Goal: Task Accomplishment & Management: Manage account settings

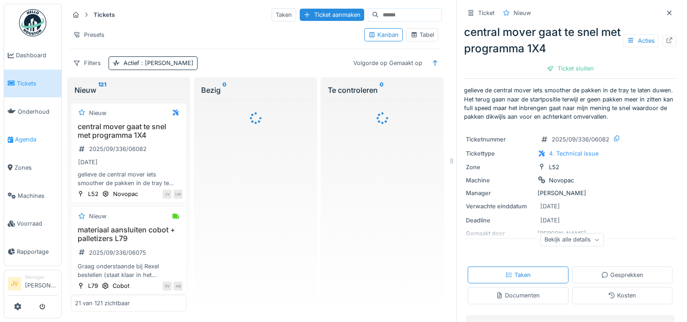
drag, startPoint x: 0, startPoint y: 0, endPoint x: 25, endPoint y: 142, distance: 144.0
click at [25, 142] on link "Agenda" at bounding box center [32, 139] width 57 height 28
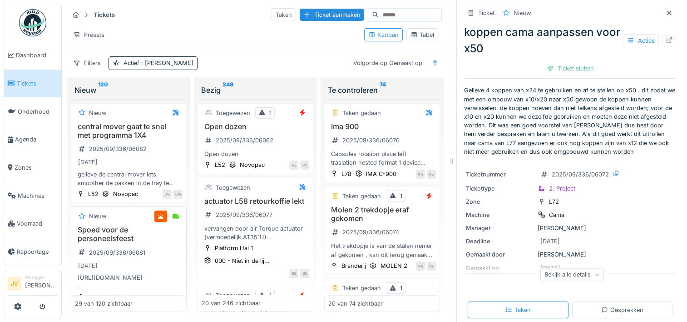
click at [102, 275] on div "[URL][DOMAIN_NAME] Veiligheidsafzetlint voor het markeren van gevaarlijke gebie…" at bounding box center [129, 281] width 108 height 17
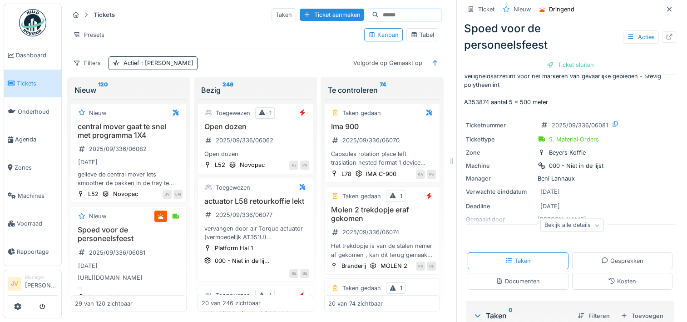
scroll to position [45, 0]
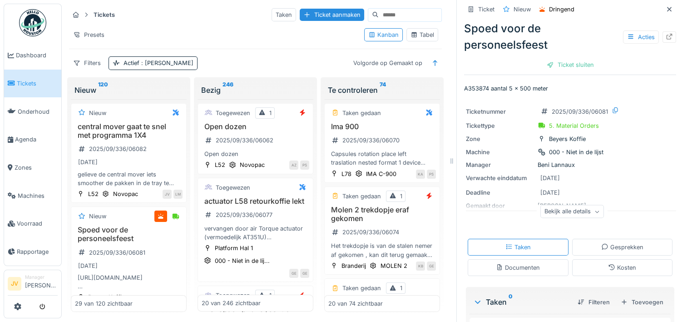
click at [574, 212] on div "Bekijk alle details" at bounding box center [572, 211] width 64 height 13
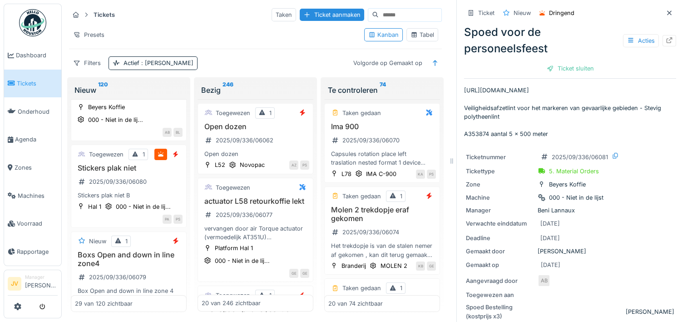
scroll to position [182, 0]
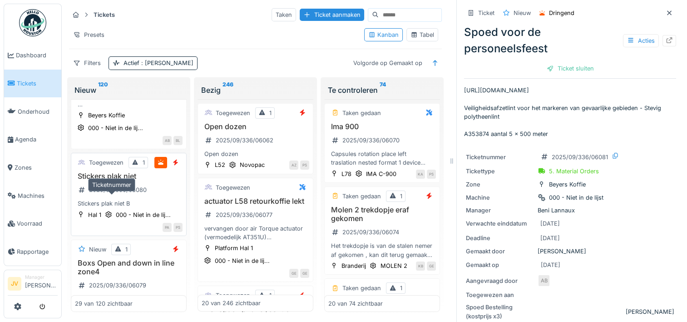
click at [110, 197] on div "2025/09/336/06080" at bounding box center [112, 189] width 75 height 15
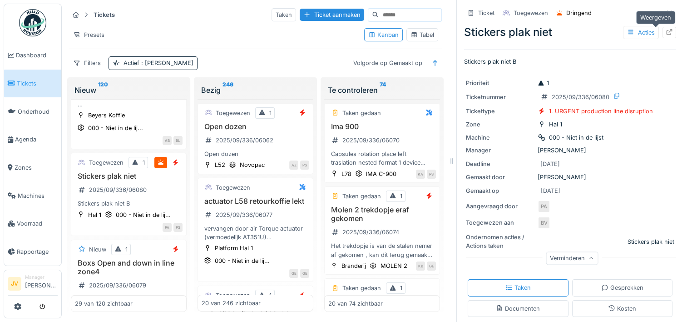
click at [666, 31] on icon at bounding box center [669, 32] width 7 height 6
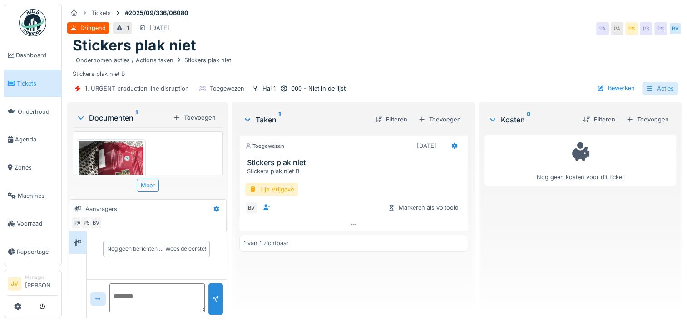
click at [652, 84] on div "Acties" at bounding box center [660, 88] width 36 height 13
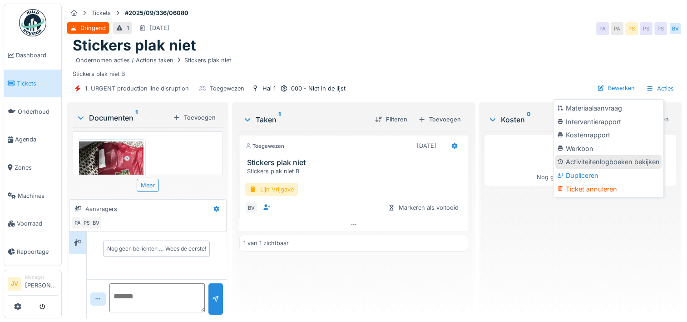
click at [612, 165] on div "Activiteitenlogboeken bekijken" at bounding box center [608, 162] width 106 height 14
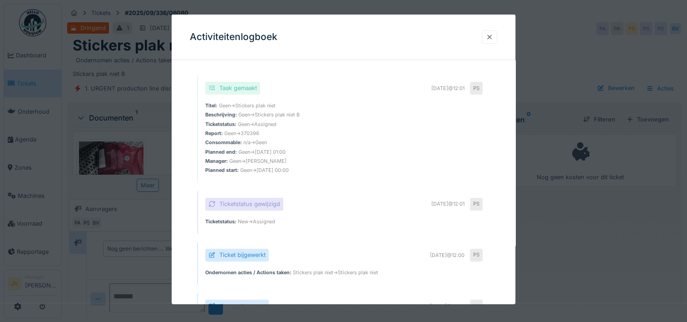
click at [489, 38] on div at bounding box center [489, 36] width 15 height 13
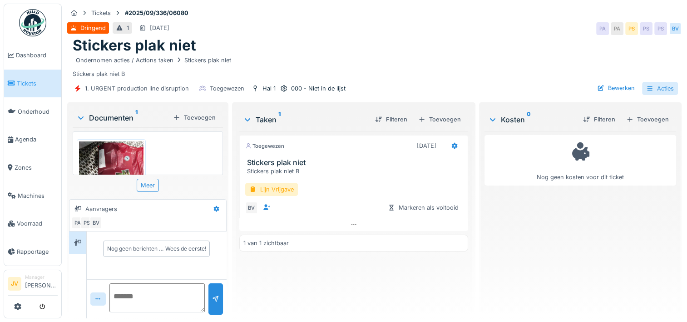
click at [646, 85] on div "Acties" at bounding box center [660, 88] width 36 height 13
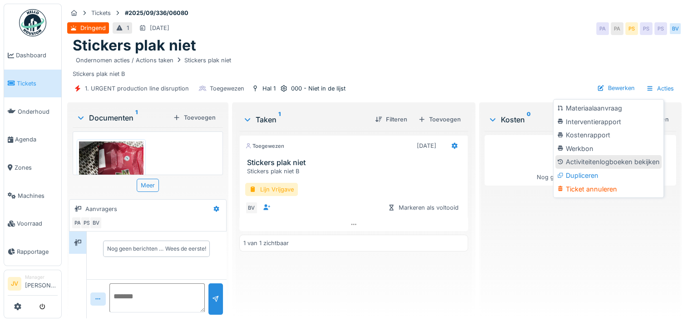
click at [590, 159] on div "Activiteitenlogboeken bekijken" at bounding box center [608, 162] width 106 height 14
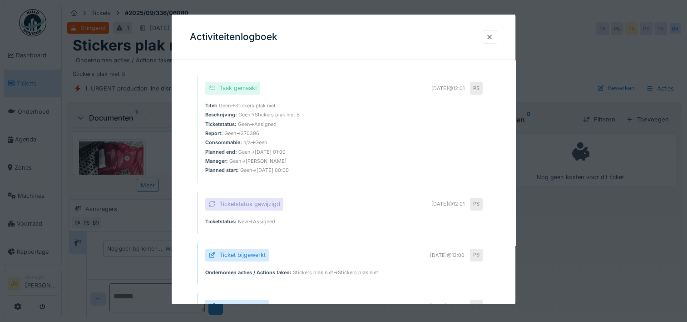
click at [493, 37] on div at bounding box center [489, 37] width 7 height 9
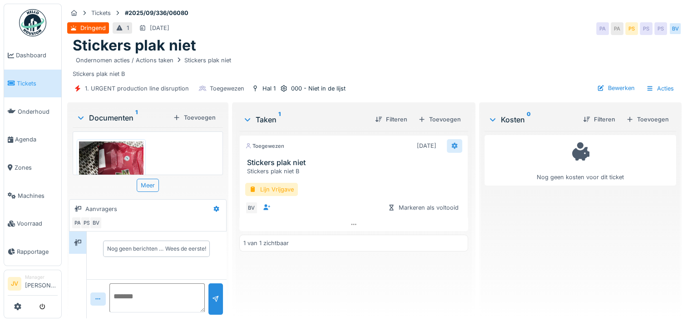
click at [452, 145] on icon at bounding box center [455, 146] width 6 height 6
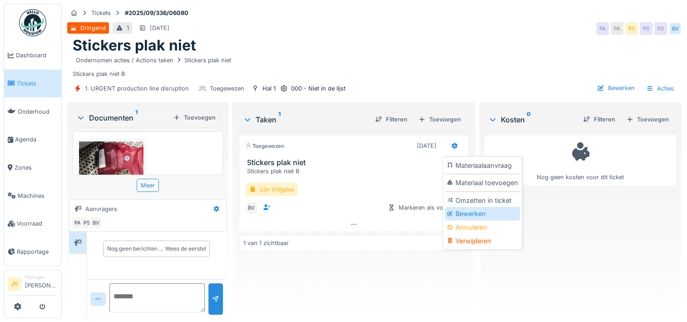
click at [480, 216] on div "Bewerken" at bounding box center [482, 214] width 75 height 14
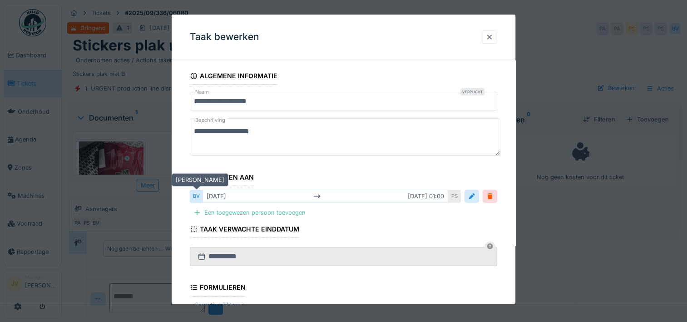
click at [198, 197] on div "BV" at bounding box center [196, 195] width 13 height 13
click at [225, 209] on div "Een toegewezen persoon toevoegen" at bounding box center [249, 212] width 119 height 12
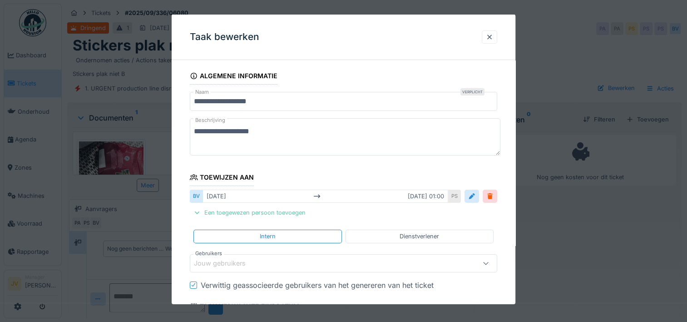
click at [247, 213] on div "Een toegewezen persoon toevoegen" at bounding box center [249, 212] width 119 height 12
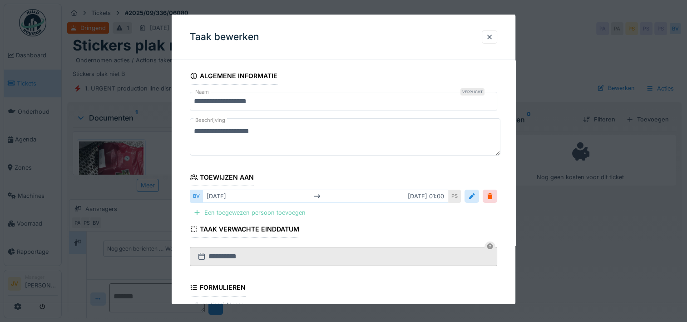
click at [247, 213] on div "Een toegewezen persoon toevoegen" at bounding box center [249, 212] width 119 height 12
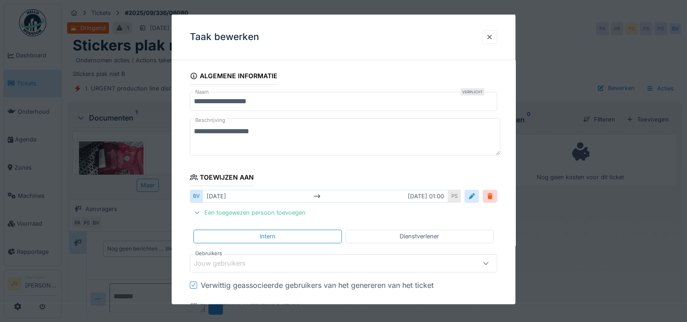
click at [244, 263] on div "Jouw gebruikers" at bounding box center [226, 263] width 64 height 10
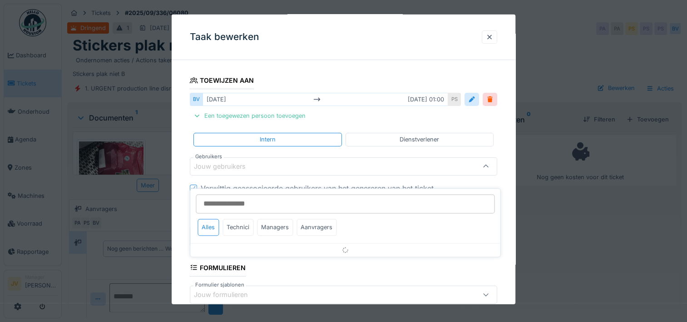
scroll to position [103, 0]
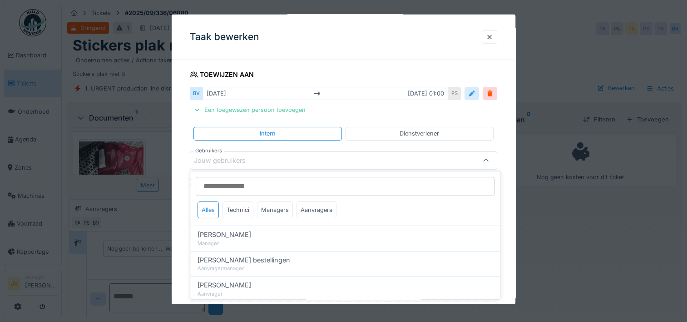
click at [476, 93] on div at bounding box center [471, 93] width 7 height 9
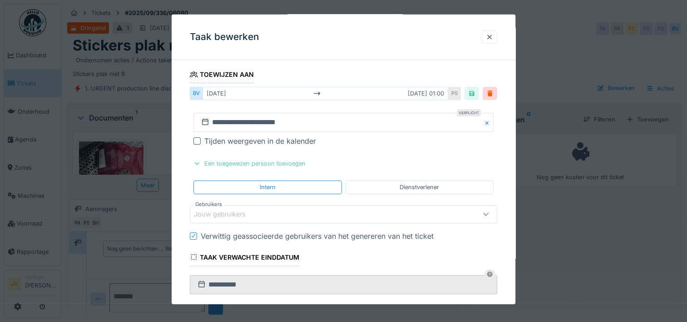
click at [253, 164] on div "Een toegewezen persoon toevoegen" at bounding box center [249, 163] width 119 height 12
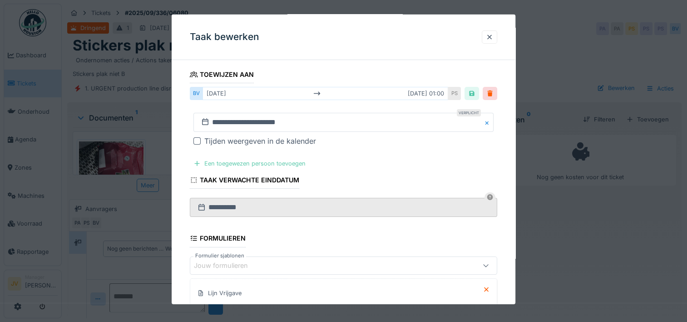
click at [253, 164] on div "Een toegewezen persoon toevoegen" at bounding box center [249, 163] width 119 height 12
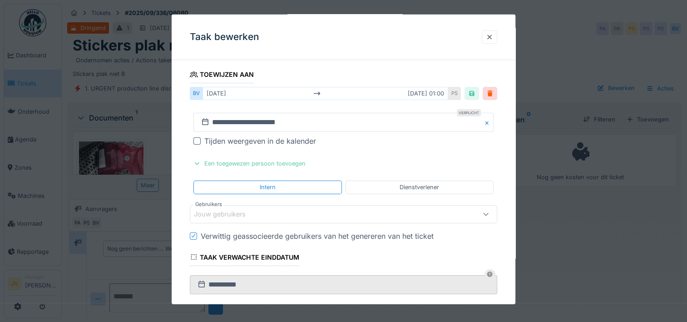
click at [253, 164] on div "Een toegewezen persoon toevoegen" at bounding box center [249, 163] width 119 height 12
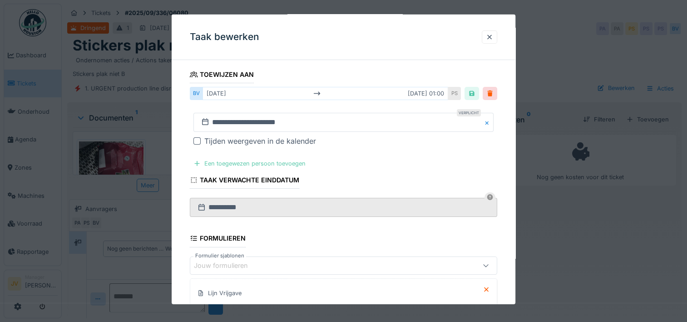
click at [242, 161] on div "Een toegewezen persoon toevoegen" at bounding box center [249, 163] width 119 height 12
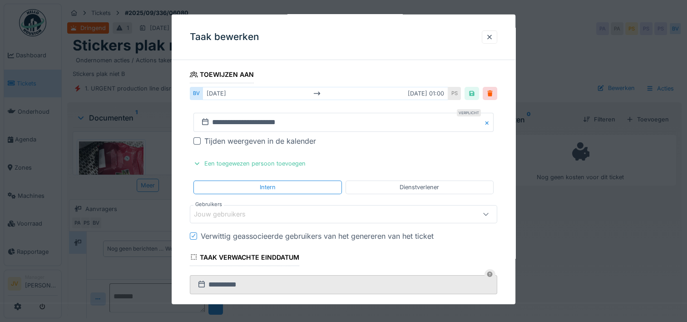
click at [245, 213] on div "Jouw gebruikers" at bounding box center [226, 214] width 64 height 10
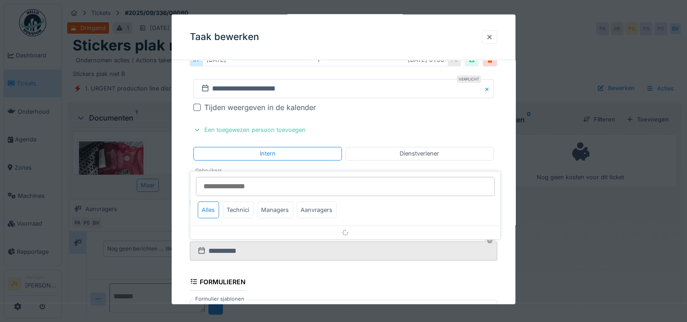
scroll to position [156, 0]
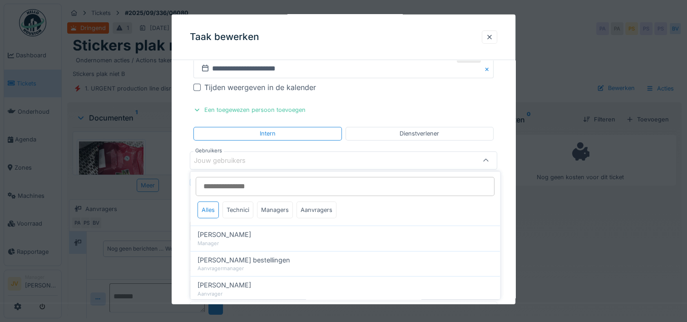
click at [247, 182] on input "Gebruikers" at bounding box center [345, 186] width 299 height 19
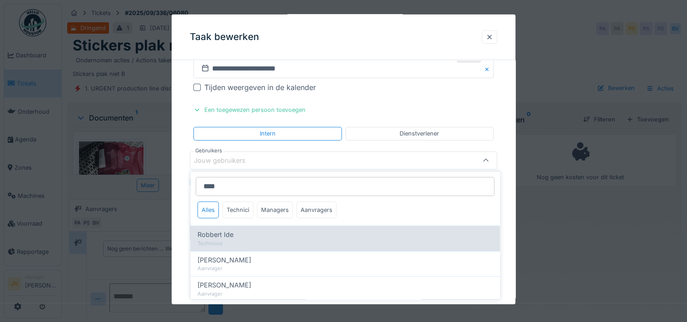
type input "****"
click at [233, 238] on span "Robbert Ide" at bounding box center [216, 234] width 36 height 10
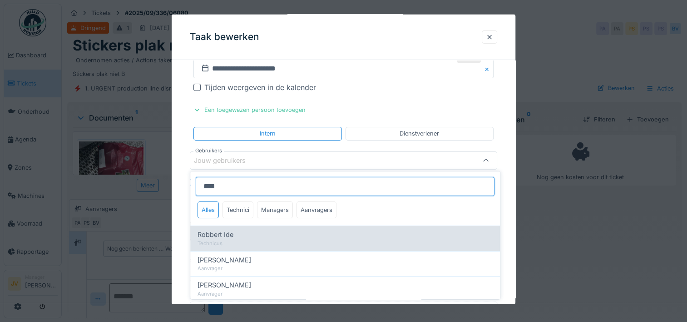
type input "*****"
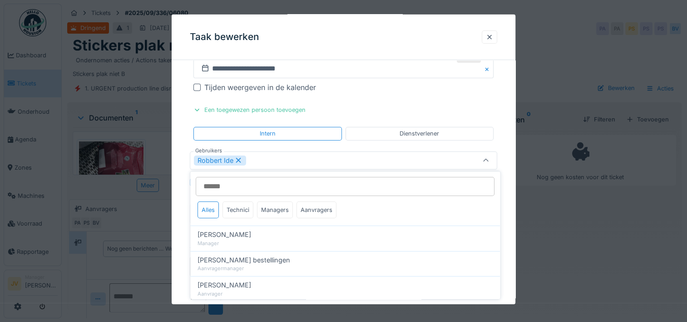
click at [344, 101] on fieldset "**********" at bounding box center [343, 187] width 307 height 553
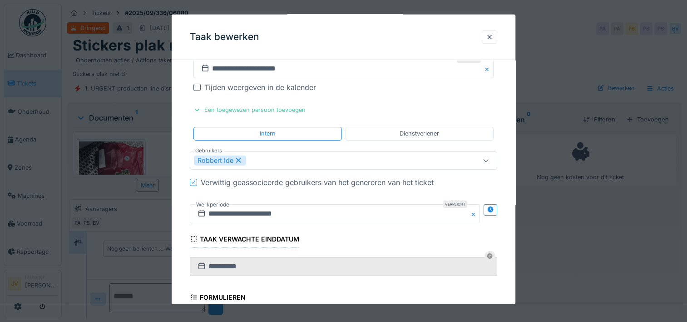
scroll to position [332, 0]
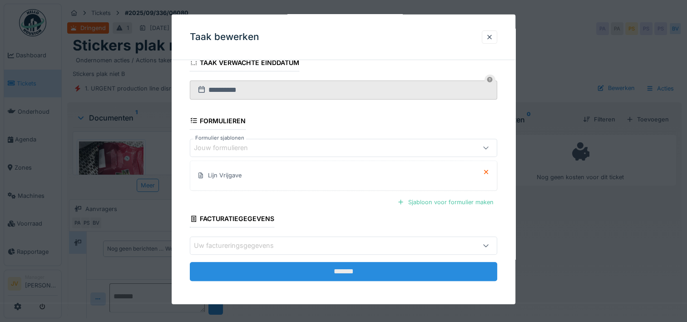
click at [293, 273] on input "*******" at bounding box center [343, 271] width 307 height 19
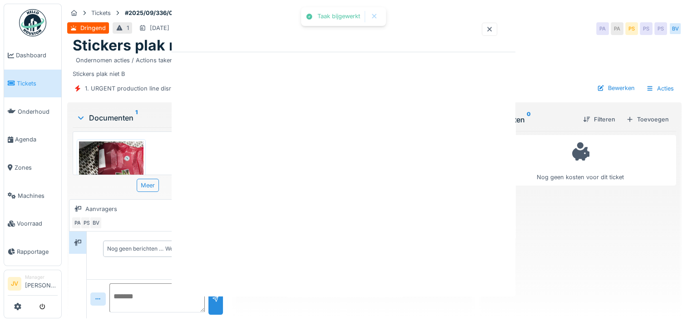
scroll to position [0, 0]
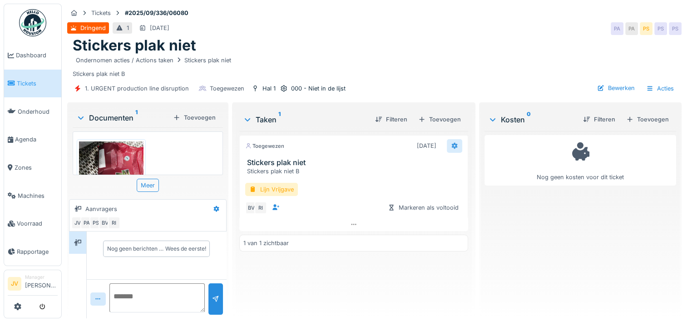
click at [452, 144] on icon at bounding box center [455, 146] width 6 height 6
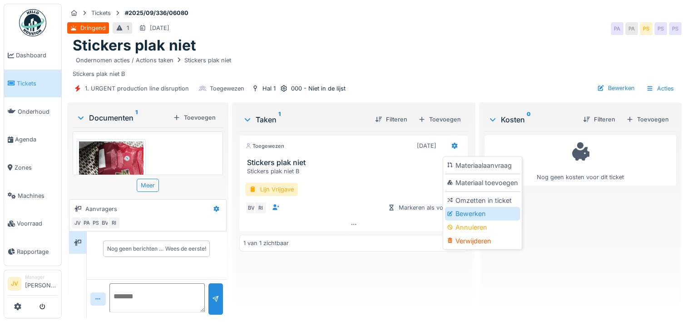
click at [481, 214] on div "Bewerken" at bounding box center [482, 214] width 75 height 14
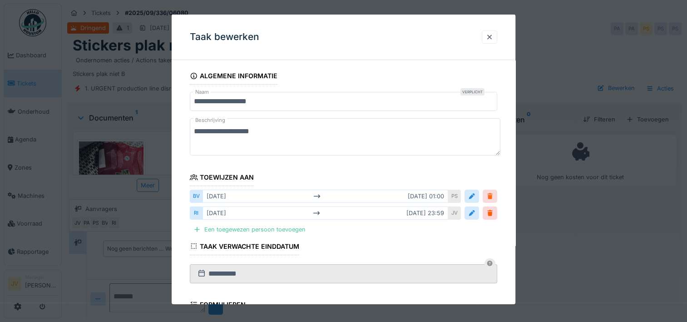
click at [494, 192] on div at bounding box center [489, 196] width 7 height 9
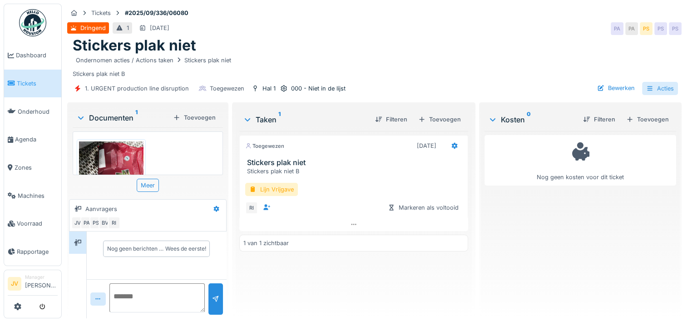
click at [643, 92] on div "Acties" at bounding box center [660, 88] width 36 height 13
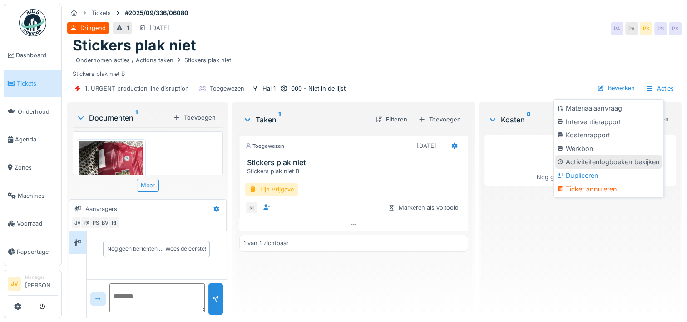
click at [603, 160] on div "Activiteitenlogboeken bekijken" at bounding box center [608, 162] width 106 height 14
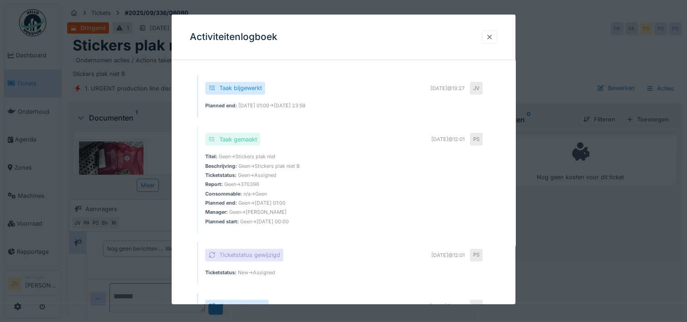
click at [493, 35] on div at bounding box center [489, 37] width 7 height 9
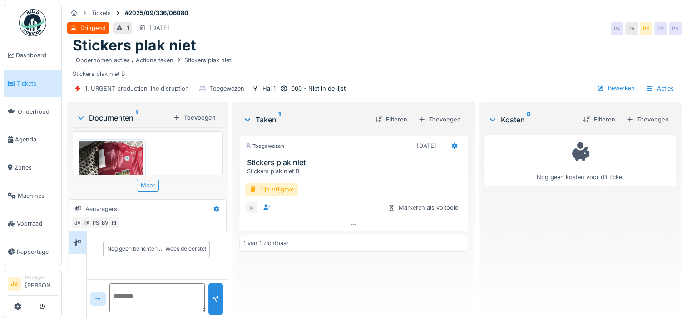
click at [21, 82] on span "Tickets" at bounding box center [37, 83] width 41 height 9
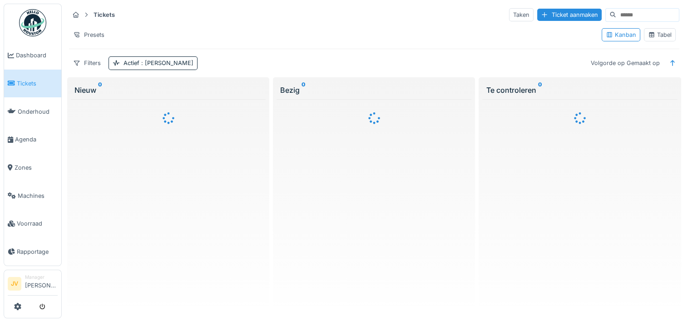
click at [658, 30] on div "Tabel" at bounding box center [660, 34] width 32 height 13
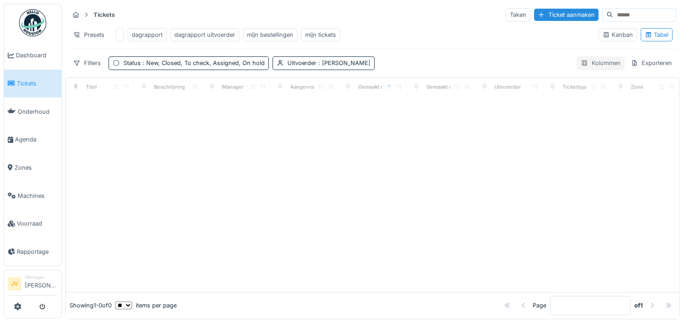
click at [592, 67] on div "Kolommen" at bounding box center [601, 62] width 48 height 13
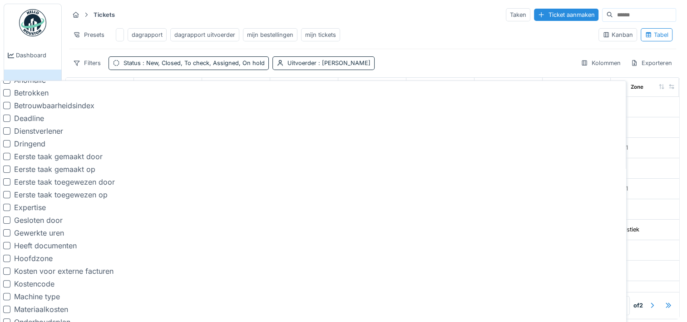
scroll to position [273, 0]
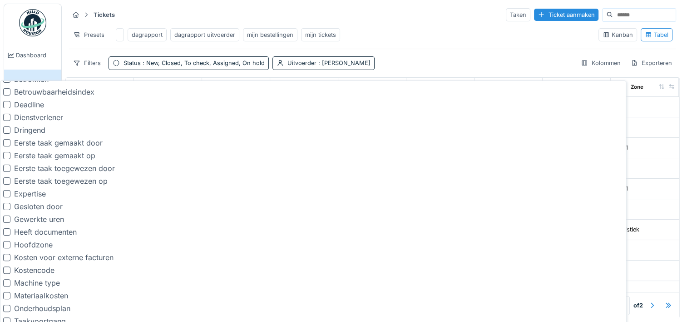
click at [20, 153] on div "Eerste taak gemaakt op" at bounding box center [54, 155] width 81 height 11
click at [12, 165] on div "Eerste taak toegewezen door" at bounding box center [59, 168] width 112 height 11
click at [18, 179] on div "Eerste taak toegewezen op" at bounding box center [61, 180] width 94 height 11
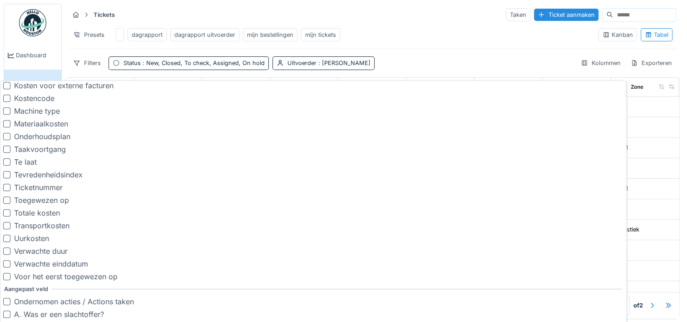
scroll to position [454, 0]
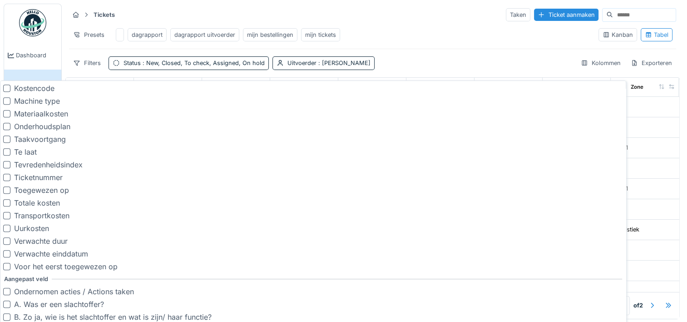
click at [35, 191] on div "Toegewezen op" at bounding box center [41, 189] width 55 height 11
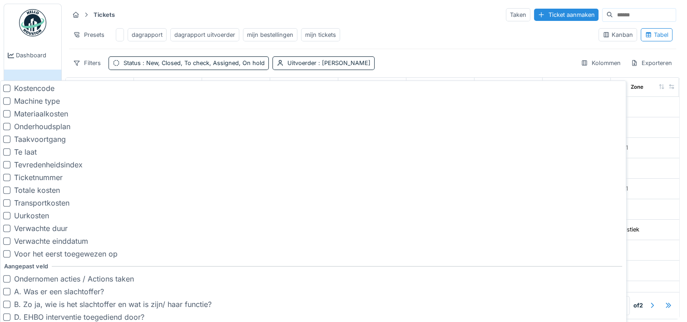
click at [9, 252] on div at bounding box center [6, 253] width 7 height 7
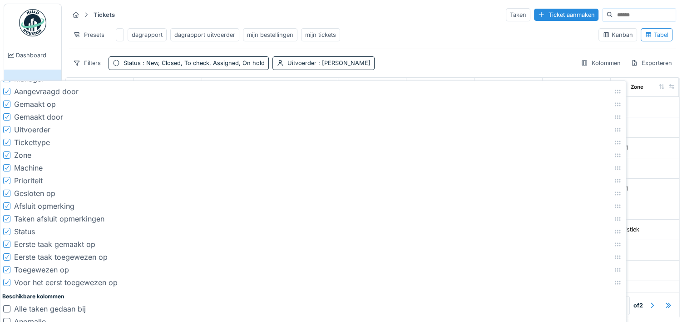
scroll to position [0, 0]
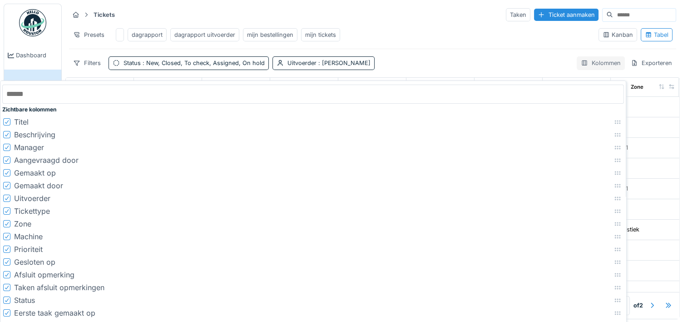
click at [578, 69] on div "Kolommen" at bounding box center [601, 62] width 48 height 13
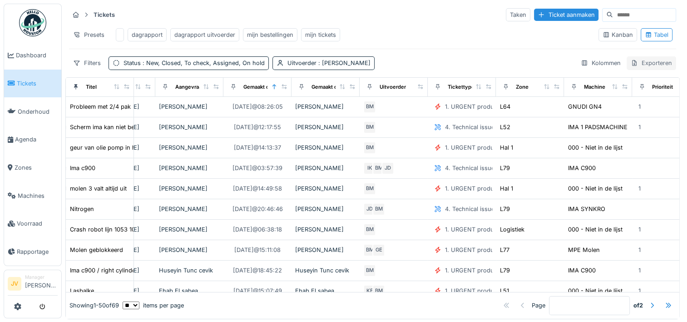
click at [640, 67] on div "Exporteren" at bounding box center [652, 62] width 50 height 13
click at [634, 86] on div "Exporteer naar Excel" at bounding box center [615, 90] width 76 height 14
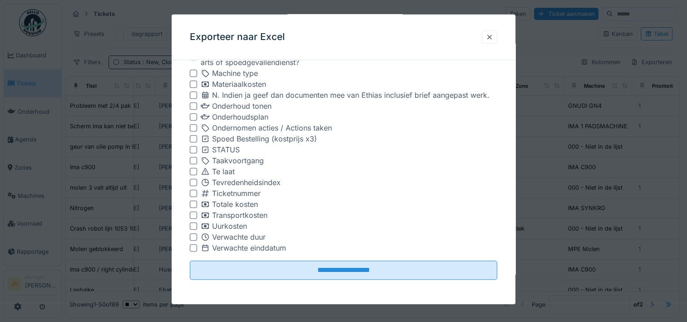
scroll to position [7, 0]
click at [351, 266] on input "**********" at bounding box center [343, 269] width 307 height 19
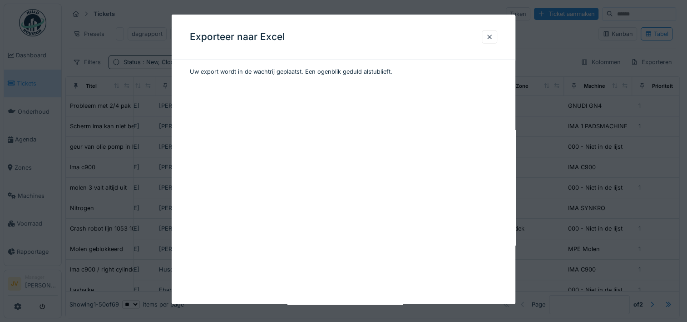
scroll to position [0, 0]
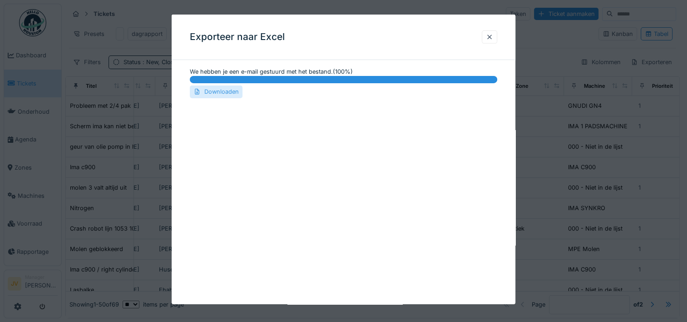
click at [225, 89] on div "Downloaden" at bounding box center [216, 91] width 53 height 12
drag, startPoint x: 111, startPoint y: 64, endPoint x: 118, endPoint y: 40, distance: 24.5
click at [111, 63] on div at bounding box center [343, 161] width 687 height 322
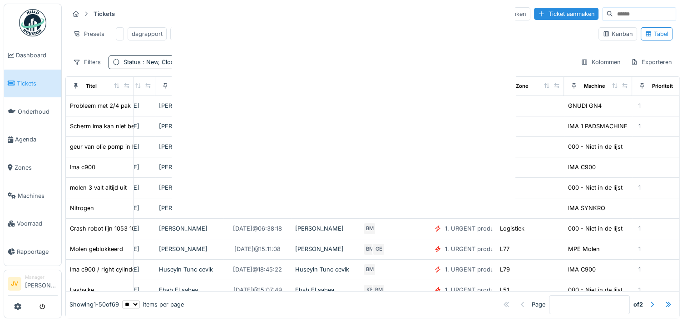
click at [117, 34] on div at bounding box center [343, 161] width 687 height 322
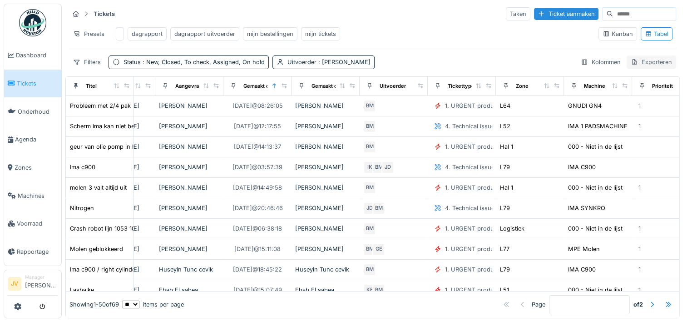
click at [627, 60] on div "Exporteren" at bounding box center [652, 61] width 50 height 13
click at [616, 84] on div "Exporteer naar Excel" at bounding box center [615, 89] width 76 height 14
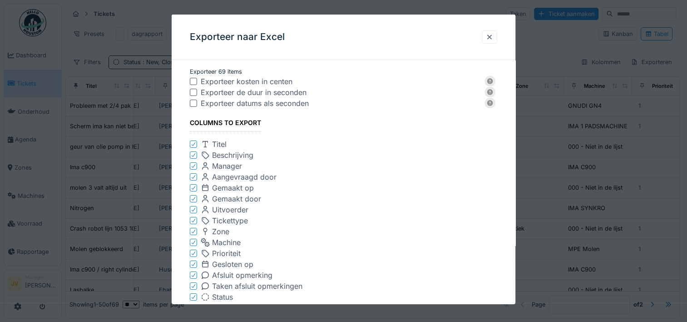
click at [193, 93] on div at bounding box center [193, 92] width 7 height 7
click at [194, 100] on div at bounding box center [193, 102] width 7 height 7
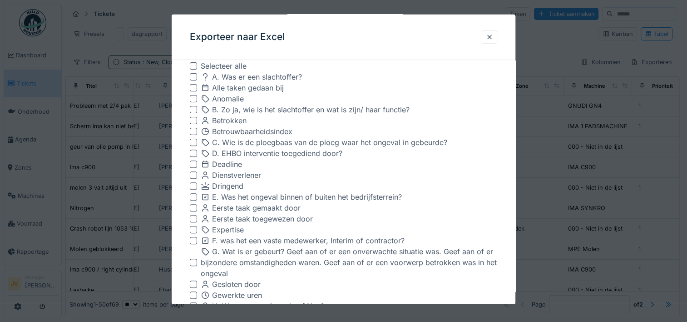
scroll to position [664, 0]
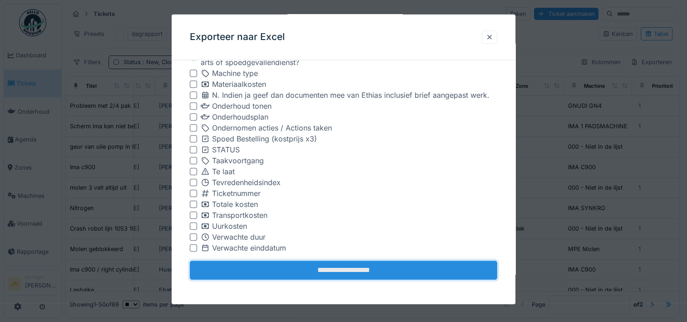
click at [321, 267] on input "**********" at bounding box center [343, 269] width 307 height 19
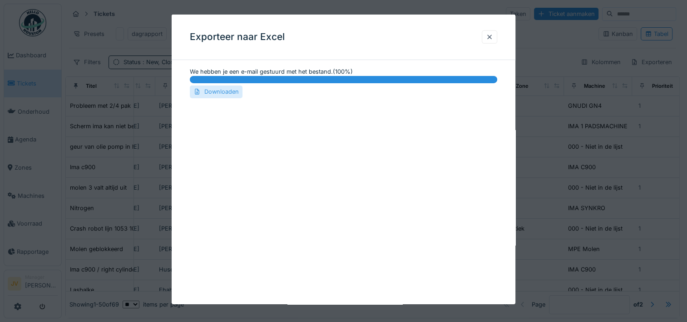
click at [220, 94] on div "Downloaden" at bounding box center [216, 91] width 53 height 12
drag, startPoint x: 535, startPoint y: 218, endPoint x: 496, endPoint y: 109, distance: 116.5
click at [535, 218] on div at bounding box center [343, 161] width 687 height 322
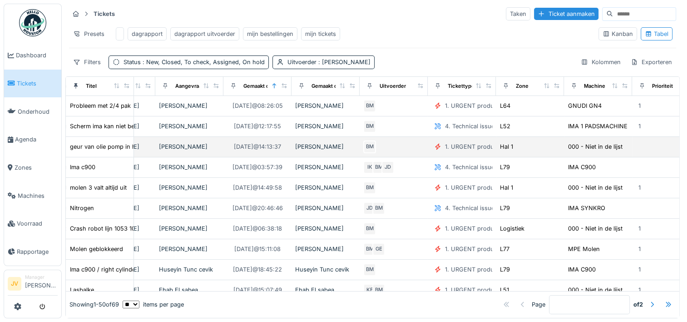
drag, startPoint x: 509, startPoint y: 58, endPoint x: 421, endPoint y: 140, distance: 120.2
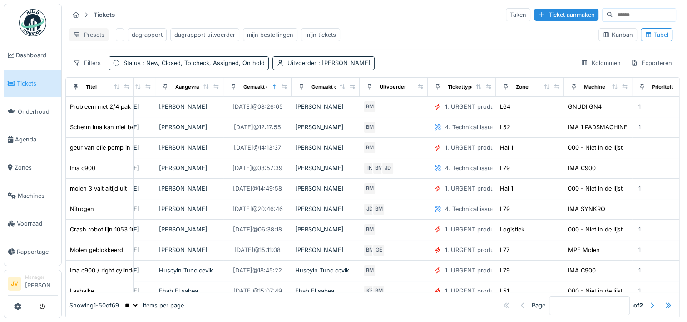
click at [84, 35] on div "Presets" at bounding box center [89, 34] width 40 height 13
click at [597, 69] on div "Kolommen" at bounding box center [601, 62] width 48 height 13
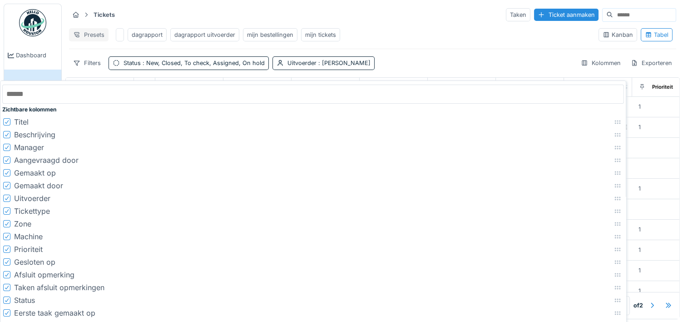
click at [99, 37] on div "Presets" at bounding box center [89, 34] width 40 height 13
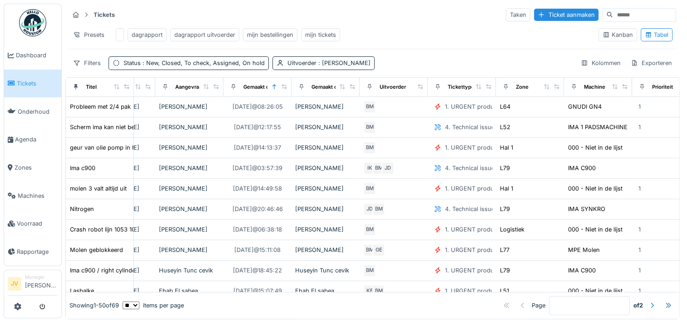
click at [390, 44] on div "Presets dagrapport dagrapport uitvoerder mijn bestellingen mijn tickets" at bounding box center [330, 35] width 522 height 20
click at [596, 69] on div "Kolommen" at bounding box center [601, 62] width 48 height 13
click at [632, 66] on div "Exporteren" at bounding box center [652, 62] width 50 height 13
click at [624, 86] on div "Exporteer naar Excel" at bounding box center [615, 90] width 76 height 14
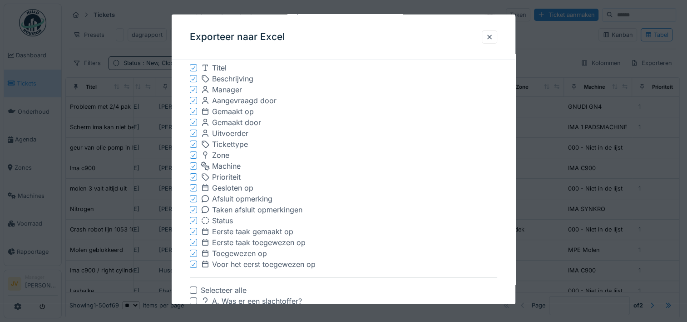
scroll to position [91, 0]
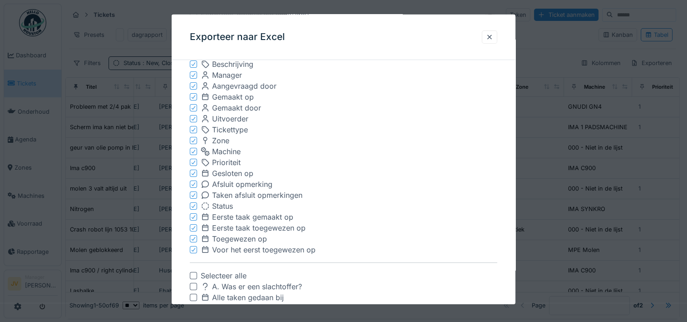
click at [536, 36] on div at bounding box center [343, 161] width 687 height 322
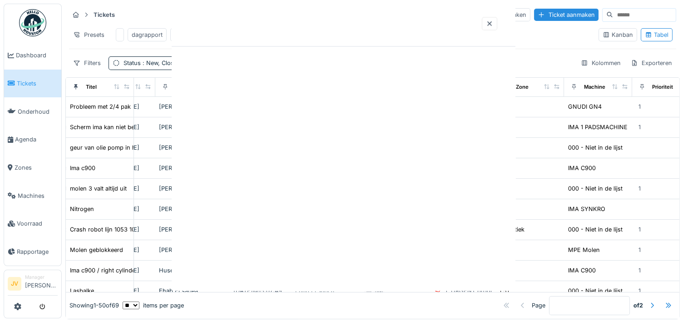
scroll to position [0, 0]
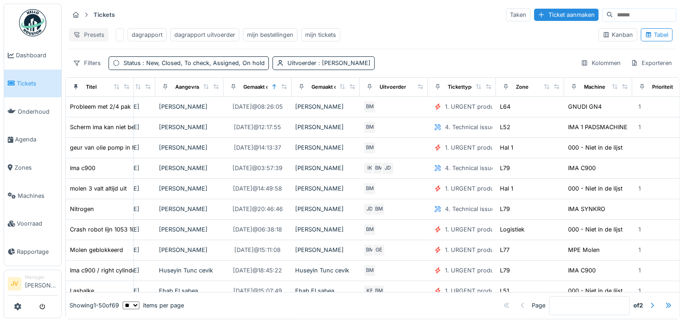
click at [85, 34] on div "Presets" at bounding box center [89, 34] width 40 height 13
click at [629, 69] on div "Exporteren" at bounding box center [652, 62] width 50 height 13
click at [602, 92] on div "Exporteer naar Excel" at bounding box center [615, 90] width 76 height 14
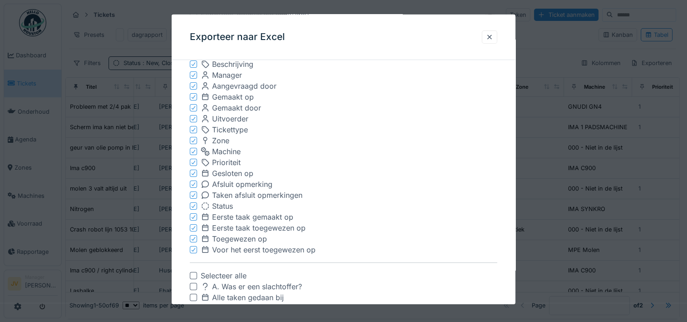
scroll to position [136, 0]
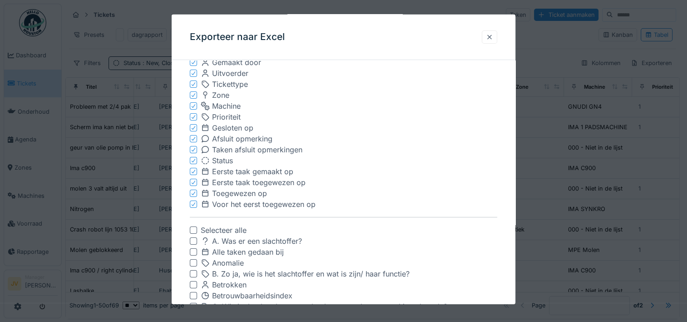
click at [491, 38] on div at bounding box center [489, 37] width 7 height 9
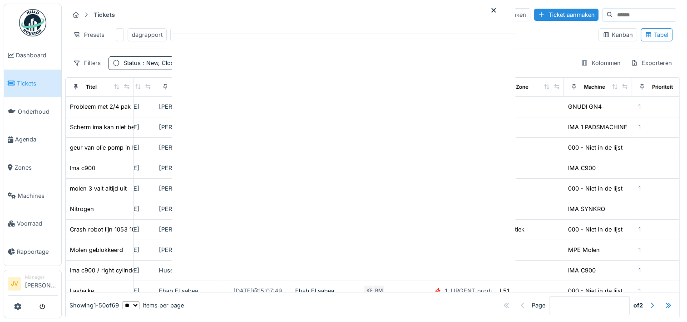
scroll to position [0, 0]
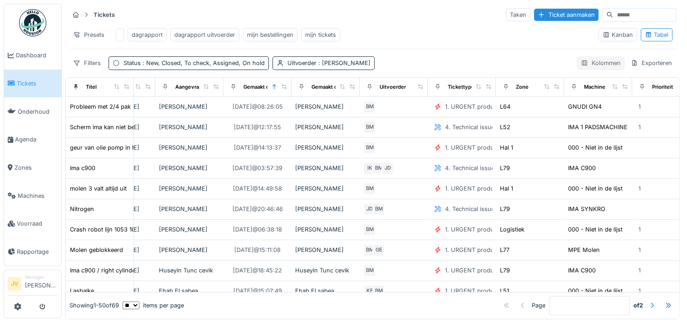
click at [581, 66] on div at bounding box center [584, 63] width 7 height 9
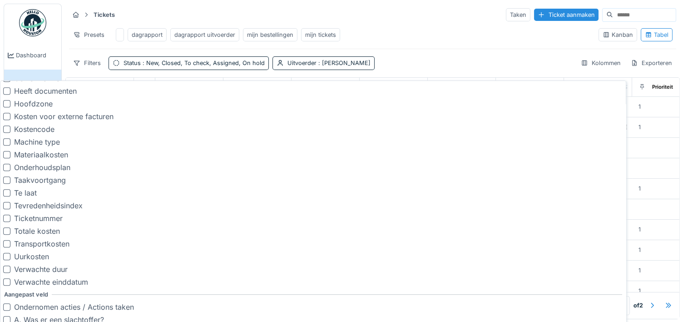
scroll to position [454, 0]
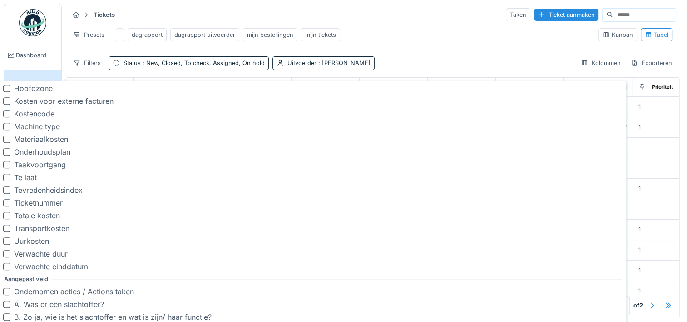
drag, startPoint x: 407, startPoint y: 33, endPoint x: 410, endPoint y: 27, distance: 6.1
click at [409, 30] on div "Presets dagrapport dagrapport uitvoerder mijn bestellingen mijn tickets" at bounding box center [330, 35] width 522 height 20
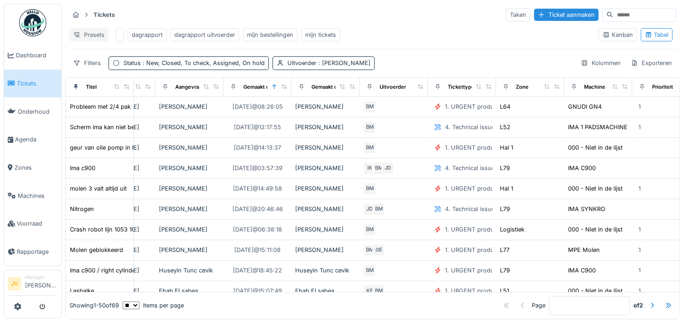
click at [102, 34] on div "Presets" at bounding box center [89, 34] width 40 height 13
click at [143, 33] on div "dagrapport" at bounding box center [147, 34] width 31 height 9
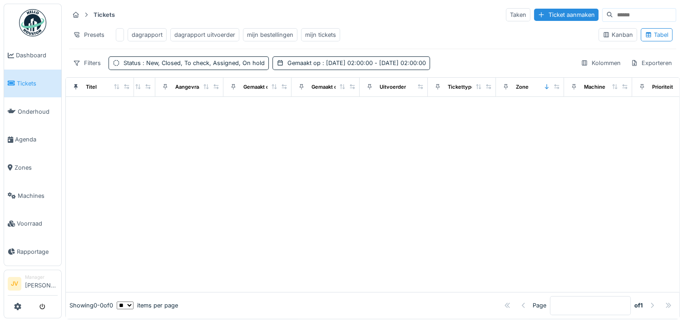
click at [193, 34] on div "dagrapport uitvoerder" at bounding box center [204, 34] width 61 height 9
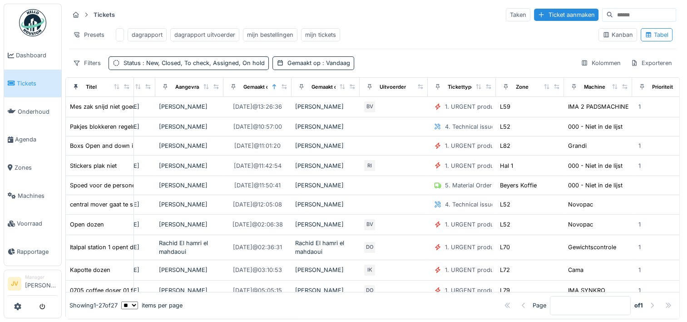
click at [270, 33] on div "mijn bestellingen" at bounding box center [270, 34] width 46 height 9
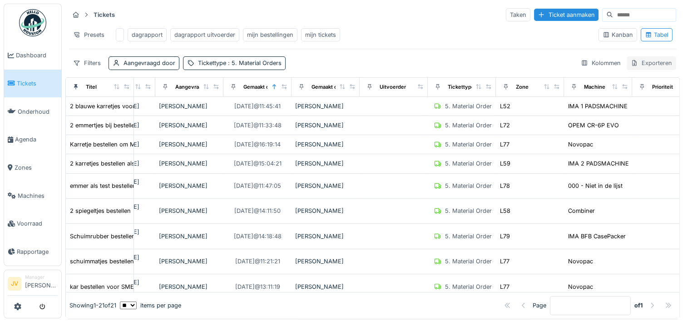
click at [636, 69] on div "Exporteren" at bounding box center [652, 62] width 50 height 13
click at [630, 93] on div "Exporteer naar Excel" at bounding box center [615, 90] width 76 height 14
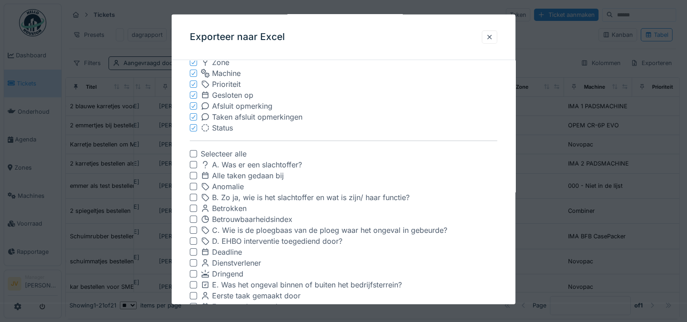
scroll to position [136, 0]
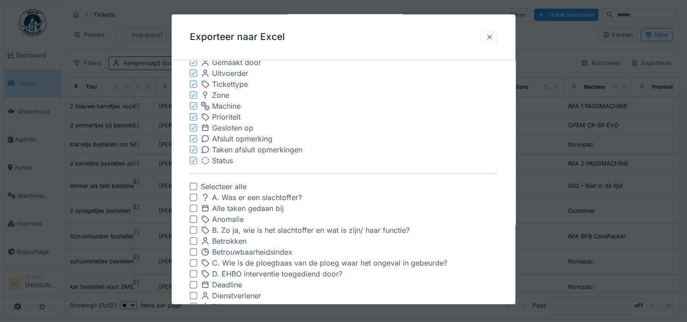
click at [493, 35] on div at bounding box center [489, 37] width 7 height 9
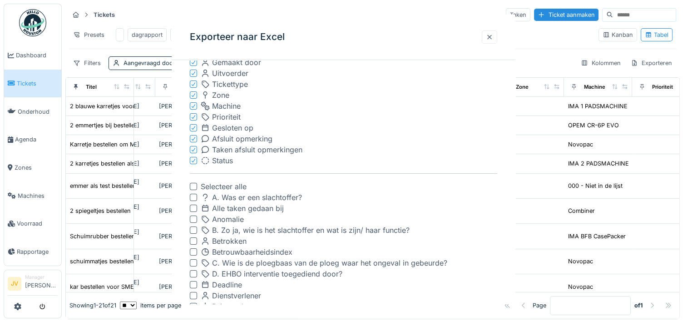
scroll to position [0, 0]
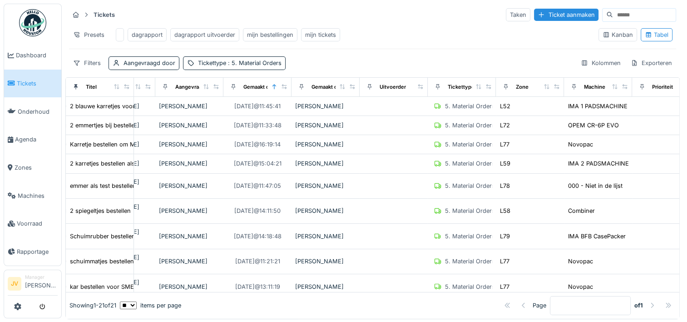
click at [40, 89] on link "Tickets" at bounding box center [32, 83] width 57 height 28
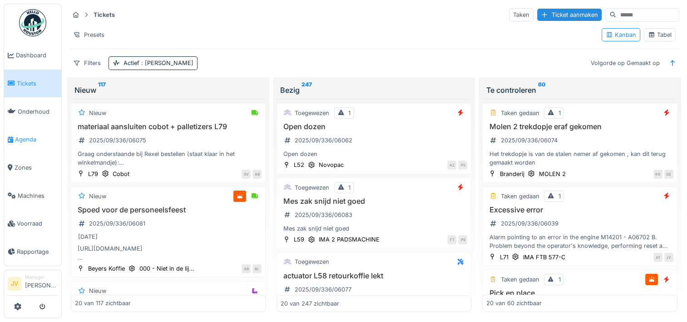
click at [31, 135] on span "Agenda" at bounding box center [36, 139] width 43 height 9
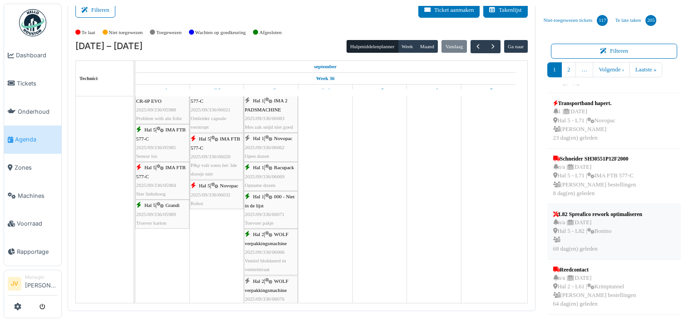
click at [596, 225] on div "n/a | 02/07/2025 Hal 5 - L82 | Bonino 68 dag(en) geleden" at bounding box center [597, 235] width 89 height 35
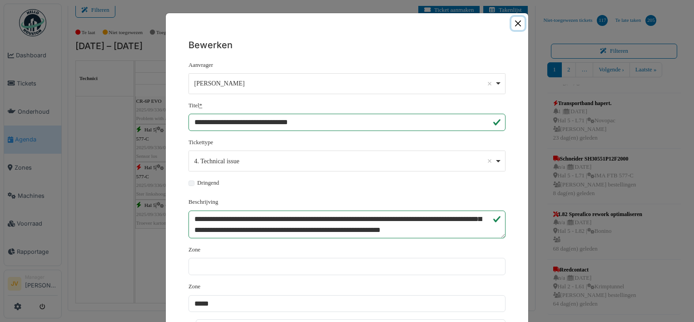
click at [512, 22] on button "Close" at bounding box center [517, 23] width 13 height 13
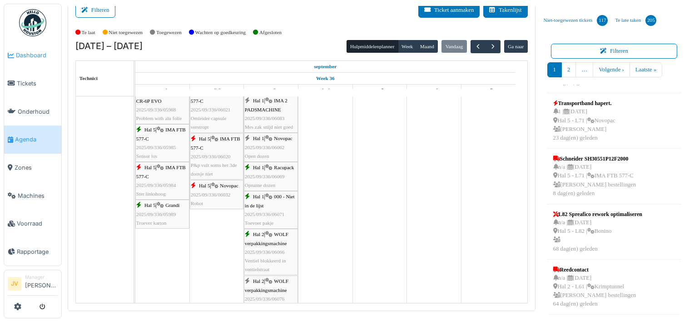
click at [26, 56] on span "Dashboard" at bounding box center [37, 55] width 42 height 9
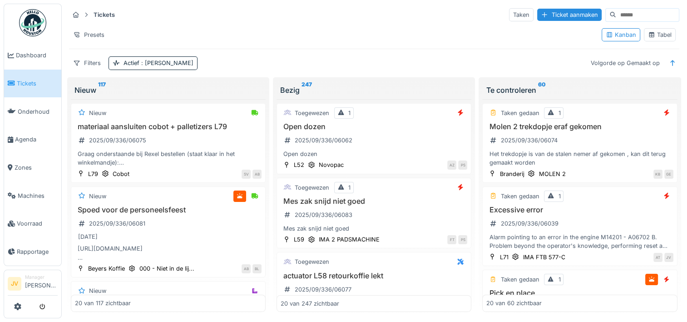
click at [648, 36] on icon at bounding box center [651, 35] width 7 height 6
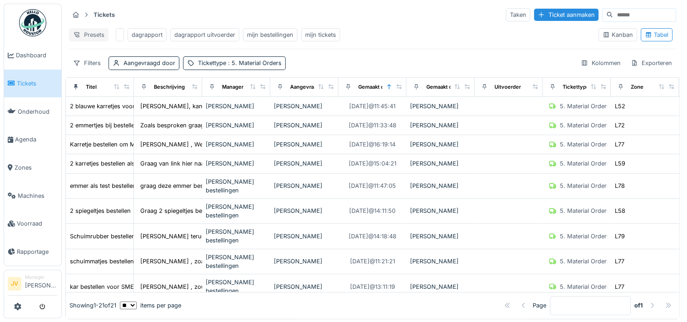
click at [89, 36] on div "Presets" at bounding box center [89, 34] width 40 height 13
click at [100, 58] on div "Nieuwe weergave" at bounding box center [111, 55] width 80 height 14
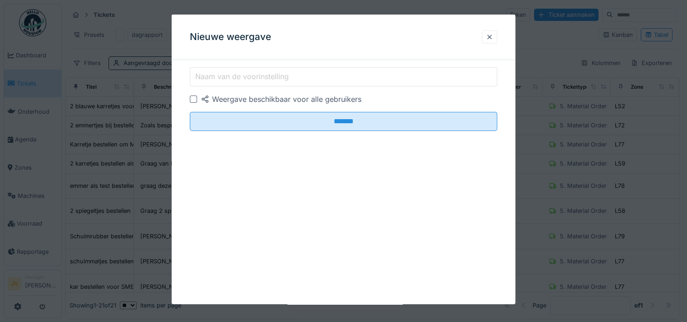
click at [287, 82] on input "Naam van de voorinstelling" at bounding box center [343, 76] width 307 height 19
click at [410, 180] on div "Nieuwe weergave Naam van de voorinstelling Weergave beschikbaar voor alle gebru…" at bounding box center [344, 159] width 344 height 289
click at [492, 37] on div at bounding box center [489, 37] width 7 height 9
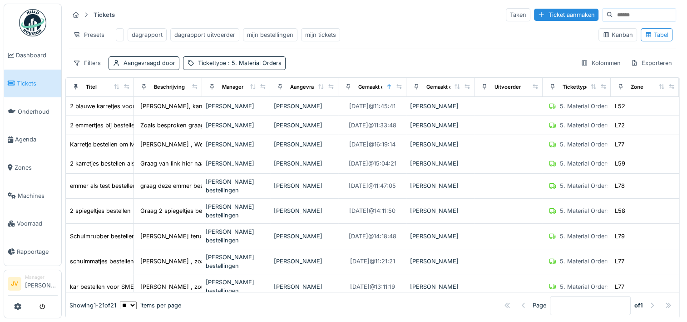
click at [311, 34] on div "mijn tickets" at bounding box center [320, 34] width 31 height 9
click at [37, 57] on span "Dashboard" at bounding box center [37, 55] width 42 height 9
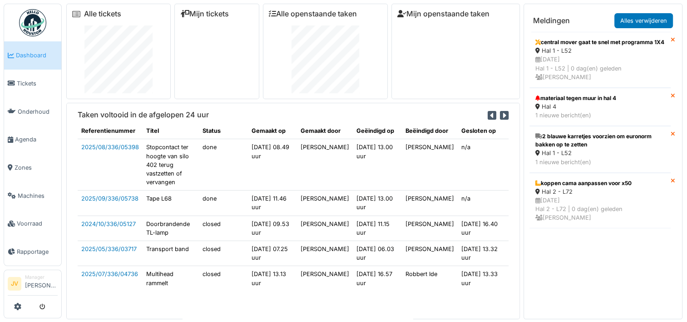
click at [36, 16] on img at bounding box center [32, 22] width 27 height 27
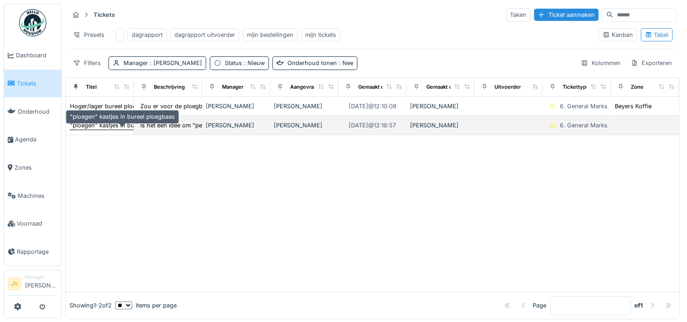
click at [89, 129] on div ""ploegen" kastjes in bureel ploegbaas" at bounding box center [122, 125] width 105 height 9
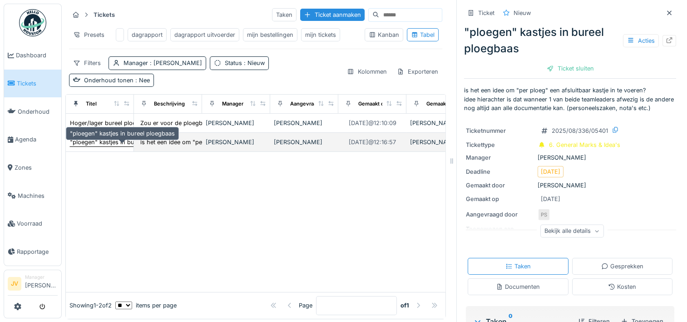
click at [106, 146] on div ""ploegen" kastjes in bureel ploegbaas" at bounding box center [122, 142] width 105 height 9
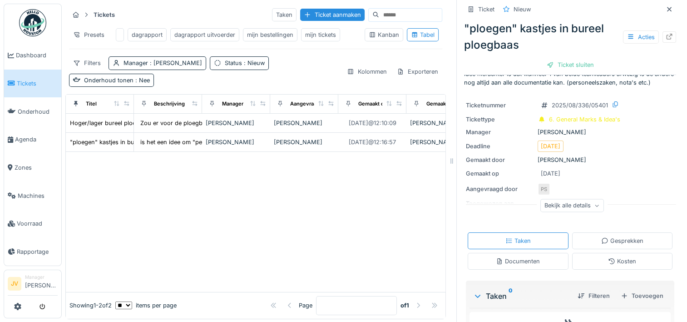
scroll to position [89, 0]
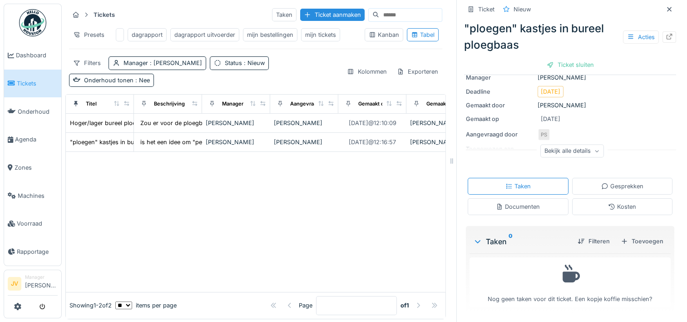
click at [543, 153] on div "Bekijk alle details" at bounding box center [572, 150] width 64 height 13
click at [555, 162] on div "Verminderen" at bounding box center [572, 155] width 52 height 13
click at [556, 151] on div "Bekijk alle details" at bounding box center [572, 150] width 64 height 13
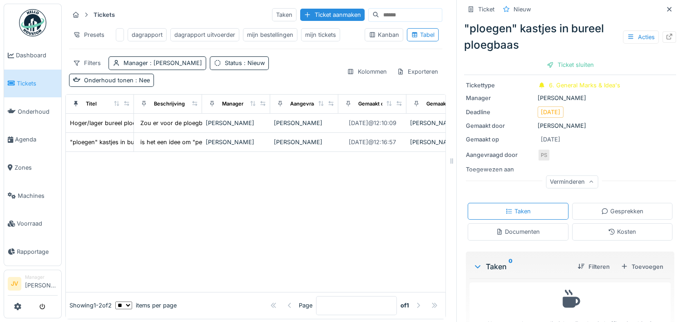
scroll to position [44, 0]
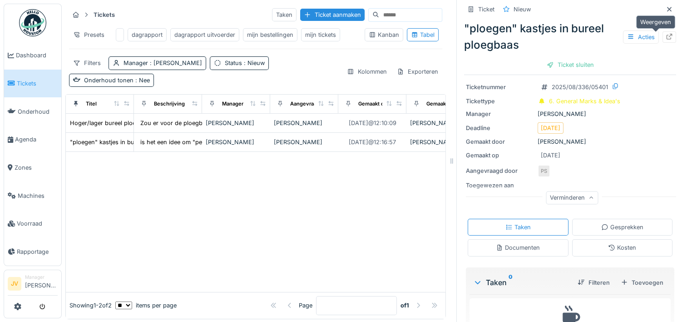
click at [666, 36] on icon at bounding box center [669, 37] width 7 height 6
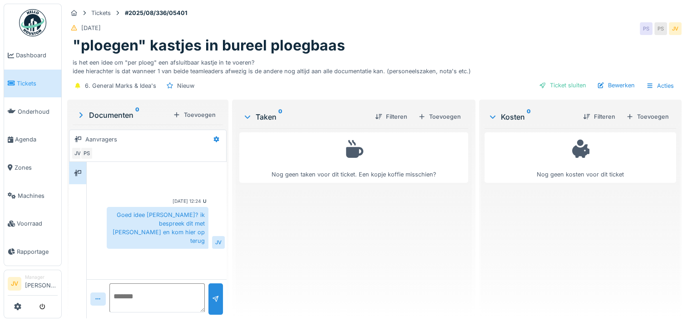
scroll to position [7, 0]
drag, startPoint x: 119, startPoint y: 292, endPoint x: 125, endPoint y: 282, distance: 11.6
click at [121, 289] on textarea at bounding box center [156, 297] width 95 height 29
type textarea "*"
click at [27, 84] on span "Tickets" at bounding box center [37, 83] width 41 height 9
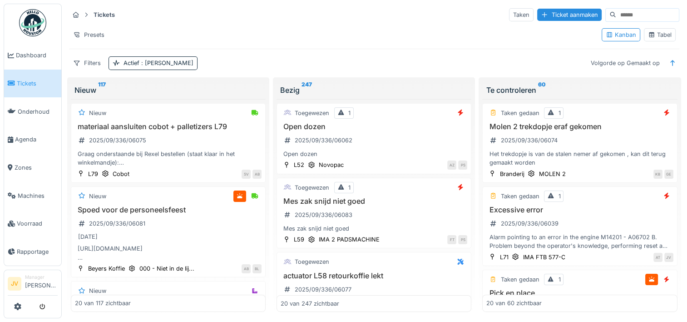
click at [657, 35] on div "Tabel" at bounding box center [660, 34] width 24 height 9
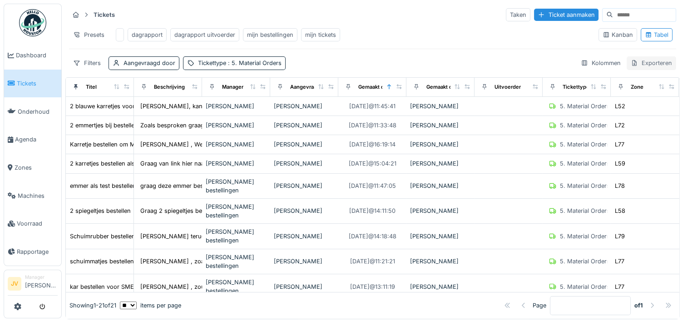
click at [642, 69] on div "Exporteren" at bounding box center [652, 62] width 50 height 13
click at [634, 85] on div "Exporteer naar Excel" at bounding box center [615, 90] width 76 height 14
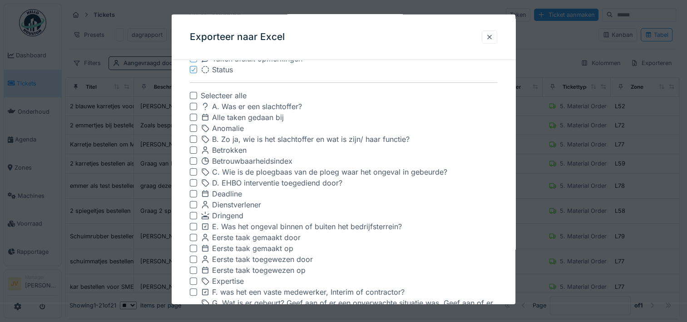
scroll to position [273, 0]
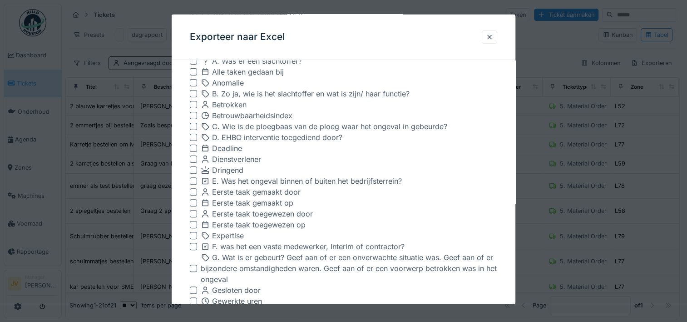
click at [193, 203] on div at bounding box center [193, 202] width 7 height 7
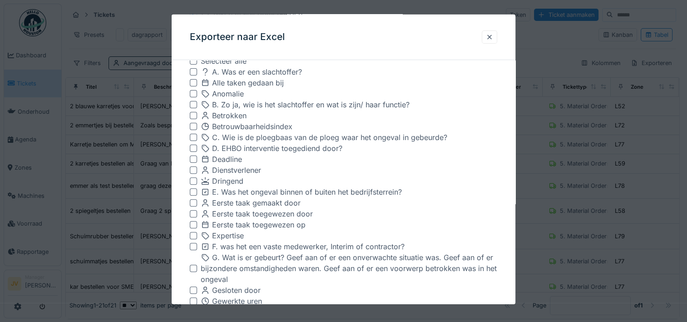
click at [193, 203] on div at bounding box center [193, 202] width 7 height 7
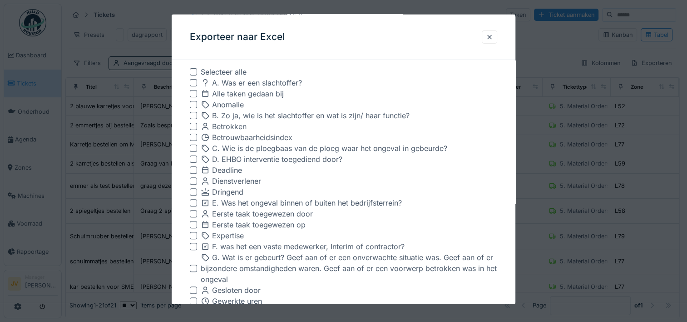
click at [191, 214] on div at bounding box center [193, 213] width 7 height 7
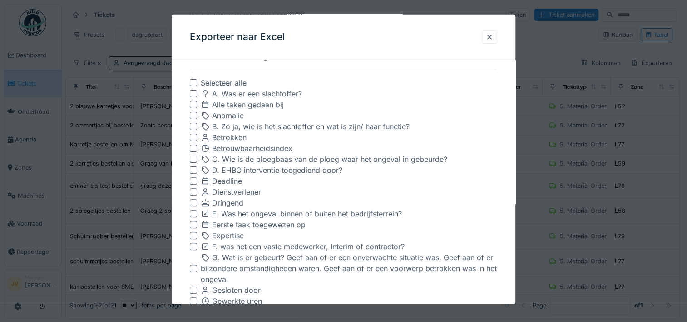
click at [194, 222] on div at bounding box center [193, 224] width 7 height 7
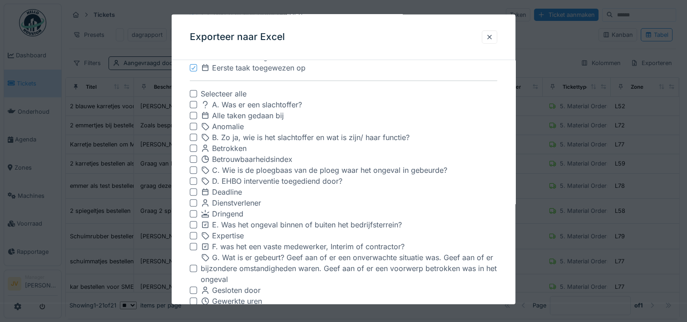
click at [192, 114] on div at bounding box center [193, 115] width 7 height 7
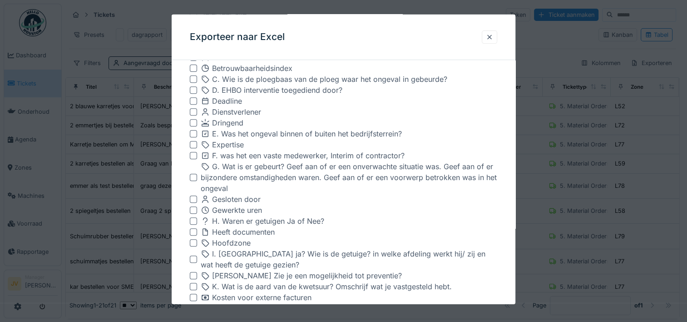
scroll to position [409, 0]
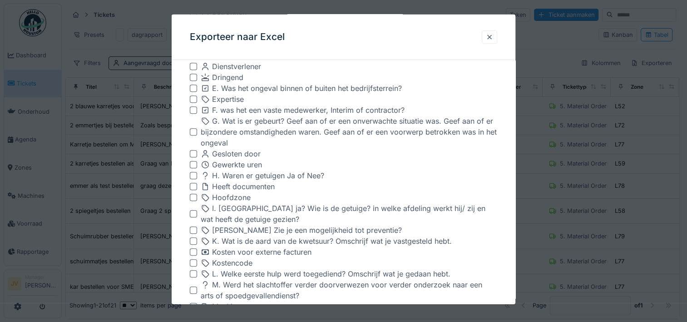
click at [192, 154] on div at bounding box center [193, 153] width 7 height 7
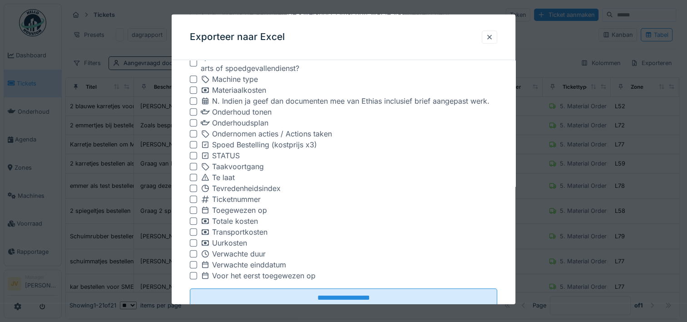
scroll to position [664, 0]
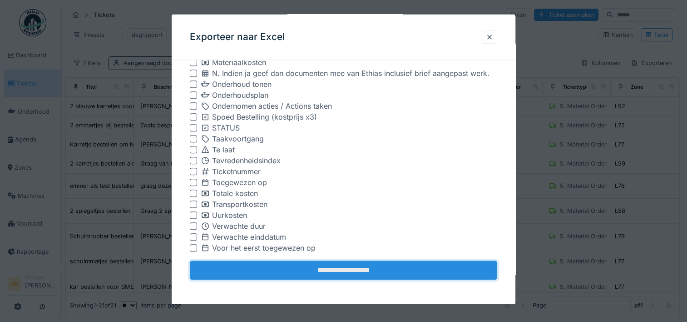
click at [377, 266] on input "**********" at bounding box center [343, 269] width 307 height 19
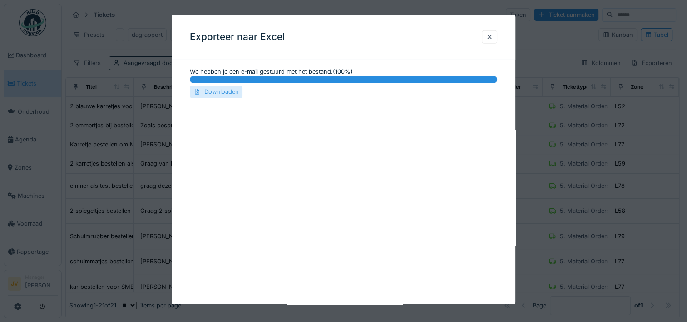
click at [219, 94] on div "Downloaden" at bounding box center [216, 91] width 53 height 12
click at [610, 154] on div at bounding box center [343, 161] width 687 height 322
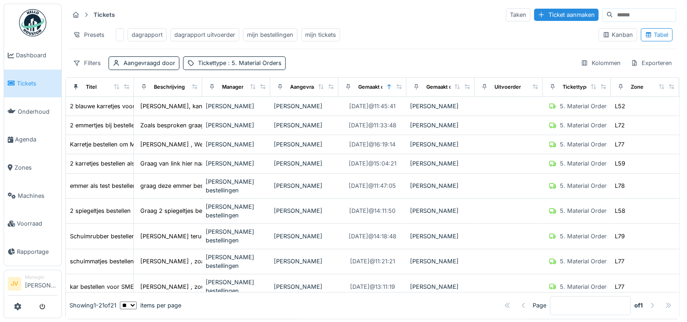
click at [145, 37] on div "dagrapport" at bounding box center [147, 34] width 31 height 9
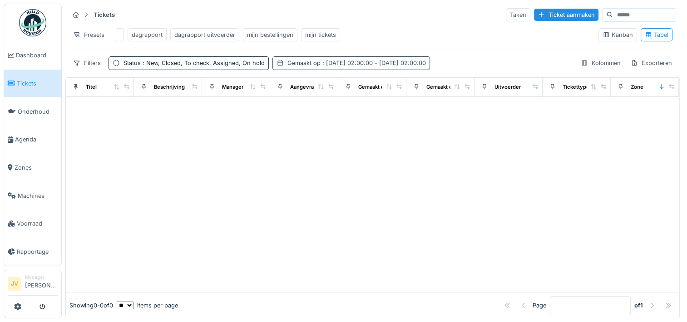
click at [323, 65] on div "Gemaakt op : 9-9-2024 02:00:00 - 9-9-2024 02:00:00" at bounding box center [356, 63] width 139 height 9
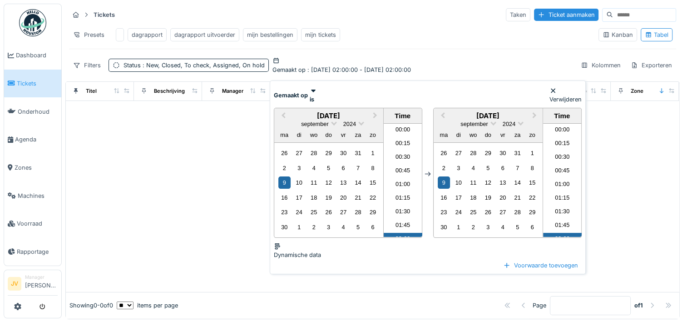
scroll to position [59, 0]
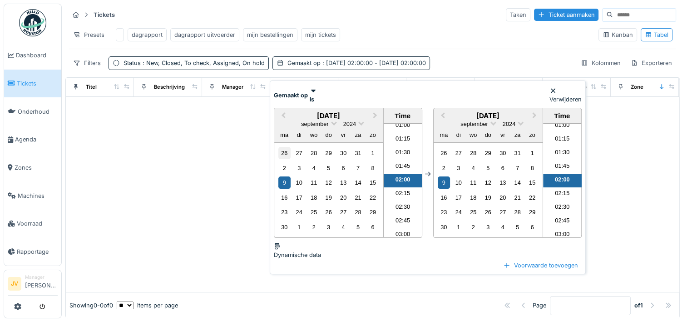
click at [283, 154] on div "26" at bounding box center [284, 153] width 12 height 12
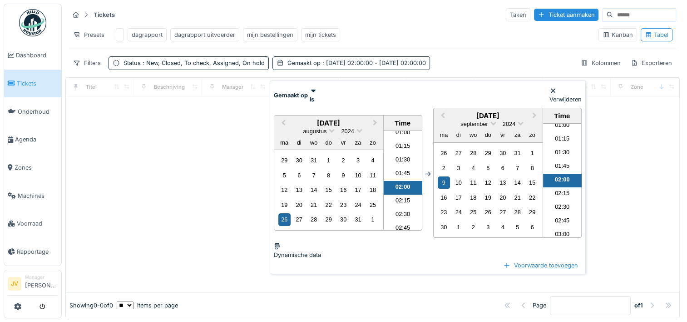
click at [480, 194] on div "16 17 18 19 20 21 22" at bounding box center [487, 197] width 103 height 15
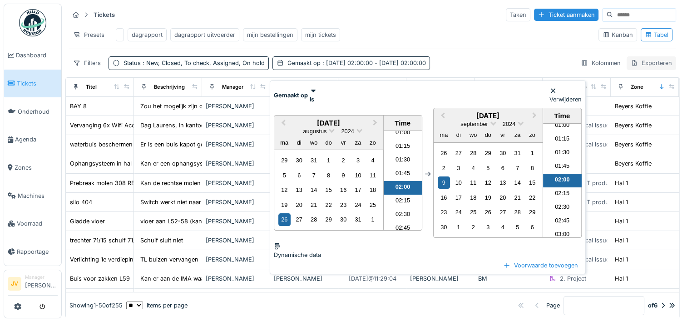
click at [641, 69] on div "Exporteren" at bounding box center [652, 62] width 50 height 13
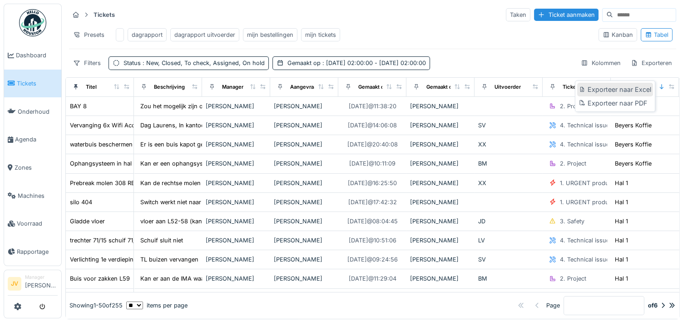
click at [638, 93] on div "Exporteer naar Excel" at bounding box center [615, 90] width 76 height 14
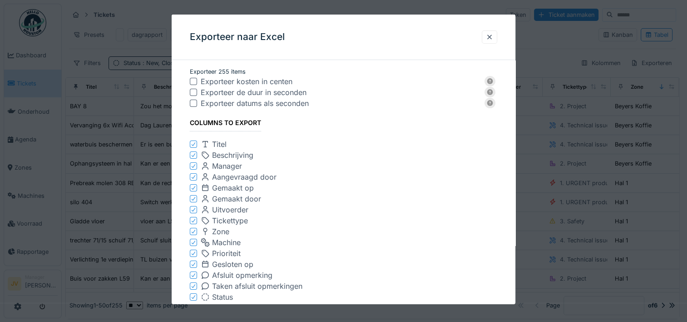
click at [197, 90] on div "Exporteer de duur in seconden" at bounding box center [343, 92] width 307 height 11
click at [193, 91] on div at bounding box center [193, 92] width 7 height 7
click at [193, 103] on div at bounding box center [193, 102] width 7 height 7
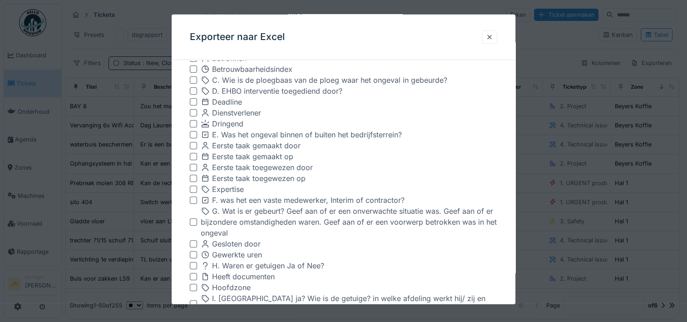
scroll to position [318, 0]
click at [194, 147] on div at bounding box center [193, 146] width 7 height 7
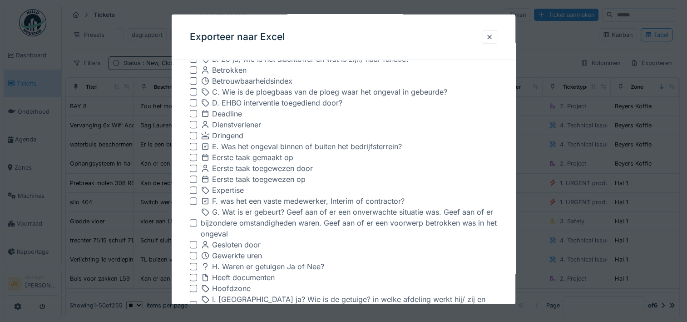
click at [195, 159] on div at bounding box center [193, 157] width 7 height 7
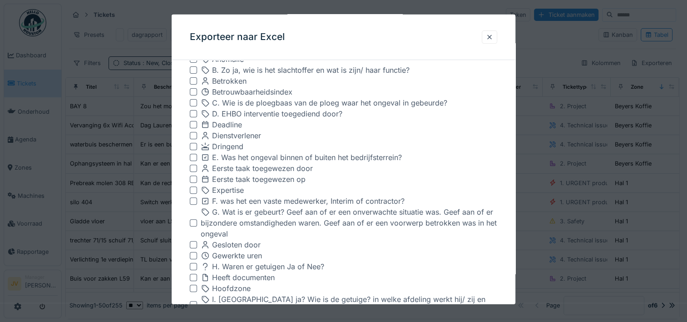
click at [194, 169] on div at bounding box center [193, 167] width 7 height 7
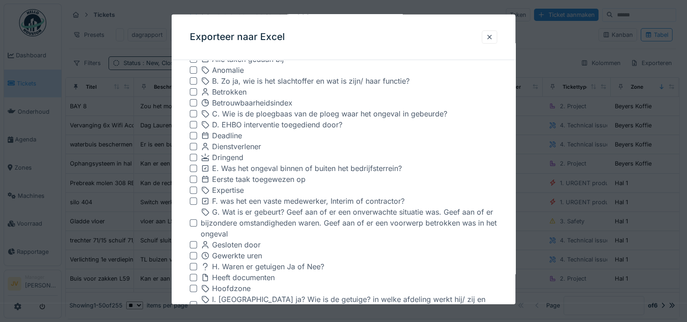
click at [191, 178] on div at bounding box center [193, 178] width 7 height 7
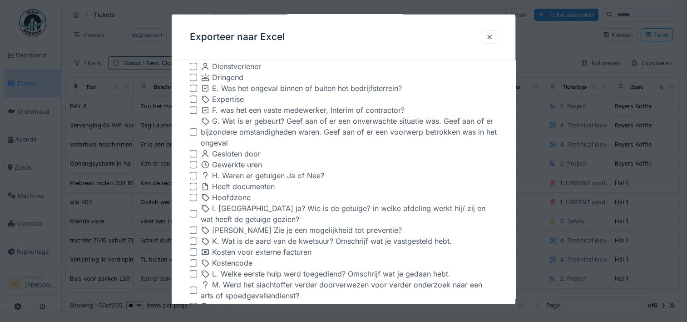
scroll to position [454, 0]
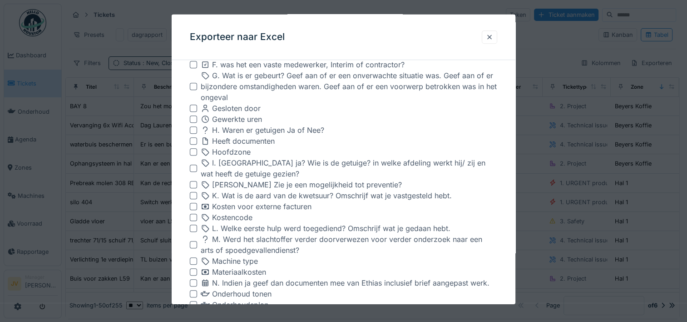
click at [191, 104] on div at bounding box center [193, 107] width 7 height 7
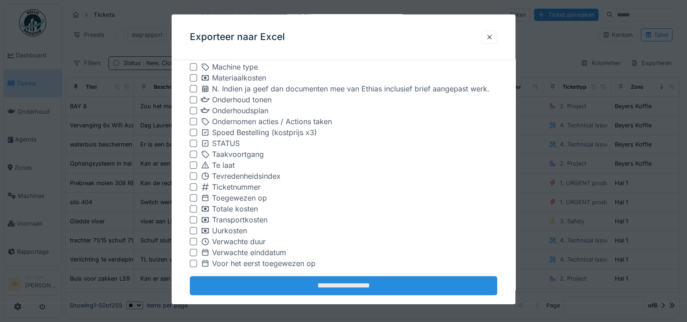
scroll to position [664, 0]
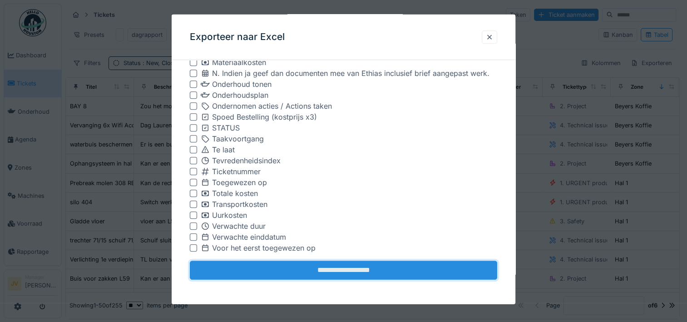
click at [347, 269] on input "**********" at bounding box center [343, 269] width 307 height 19
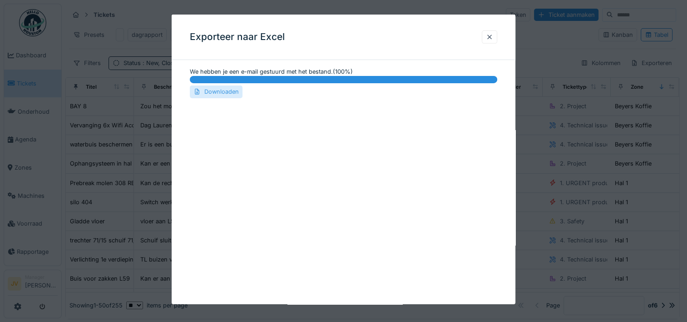
click at [213, 89] on div "Downloaden" at bounding box center [216, 91] width 53 height 12
click at [496, 31] on div at bounding box center [489, 36] width 15 height 13
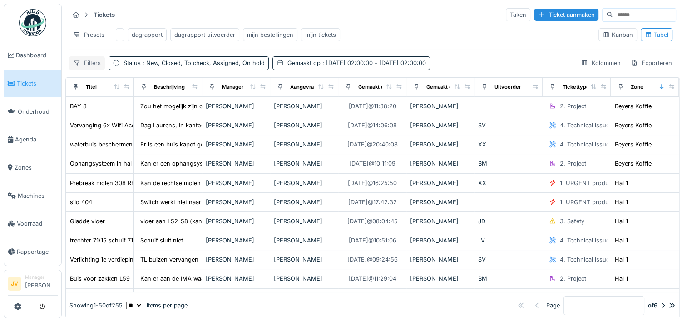
click at [95, 69] on div "Filters" at bounding box center [87, 62] width 36 height 13
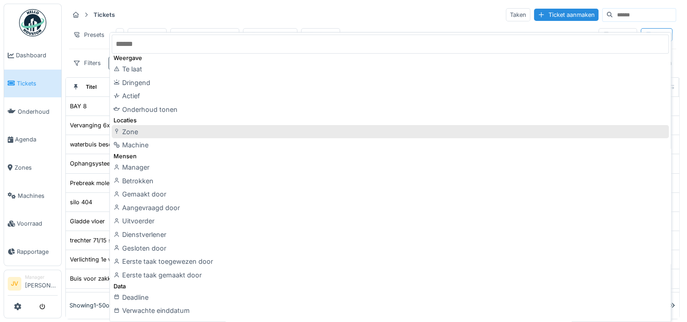
click at [151, 137] on div "Zone" at bounding box center [390, 132] width 557 height 14
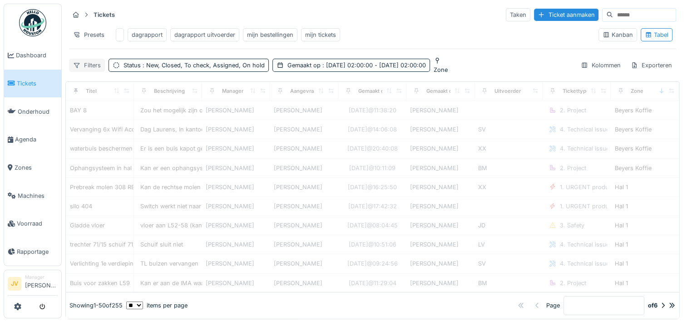
click at [84, 69] on div "Filters" at bounding box center [87, 65] width 36 height 13
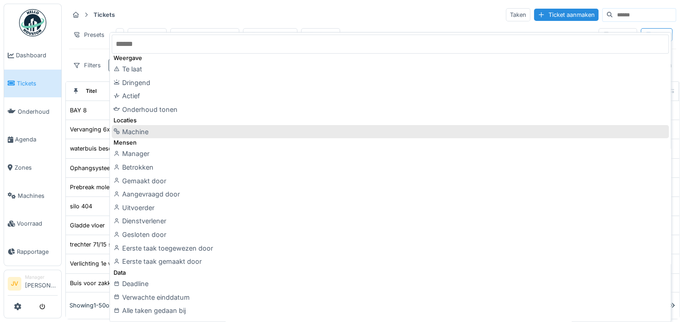
click at [144, 139] on div "Machine" at bounding box center [390, 132] width 557 height 14
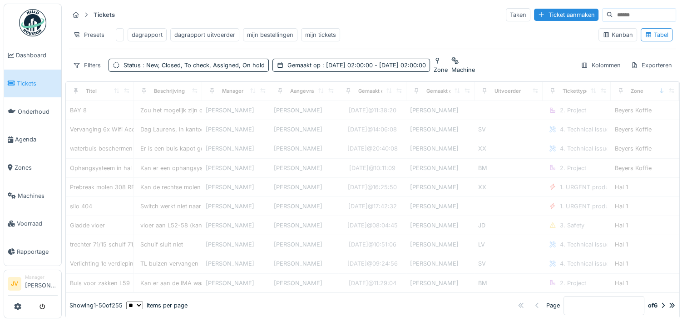
click at [448, 69] on div "Zone" at bounding box center [441, 69] width 14 height 9
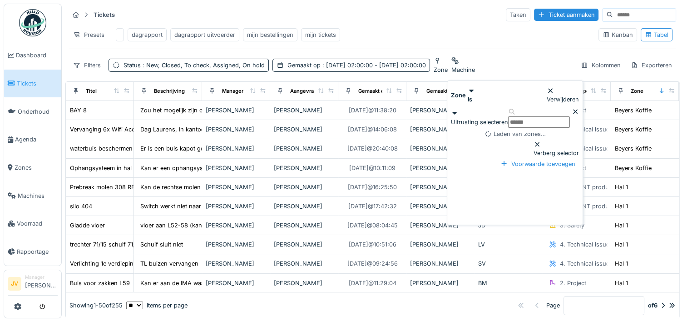
click at [559, 118] on input "text" at bounding box center [539, 121] width 62 height 11
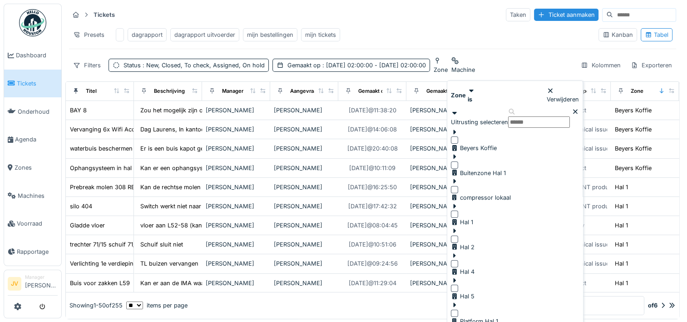
click at [458, 203] on icon at bounding box center [454, 206] width 7 height 6
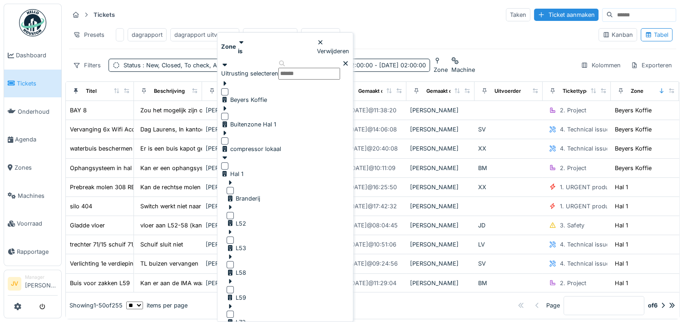
click at [246, 252] on div "L58" at bounding box center [237, 264] width 20 height 25
click at [234, 261] on div at bounding box center [230, 264] width 7 height 7
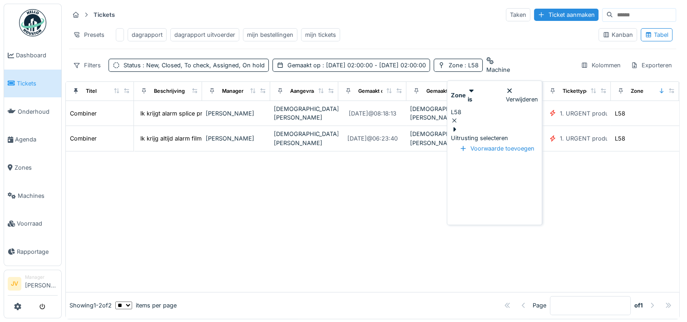
click at [510, 70] on div "Machine" at bounding box center [498, 69] width 24 height 9
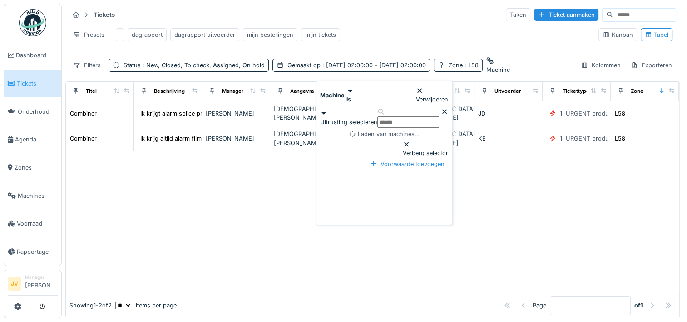
click at [438, 120] on input "text" at bounding box center [408, 121] width 62 height 11
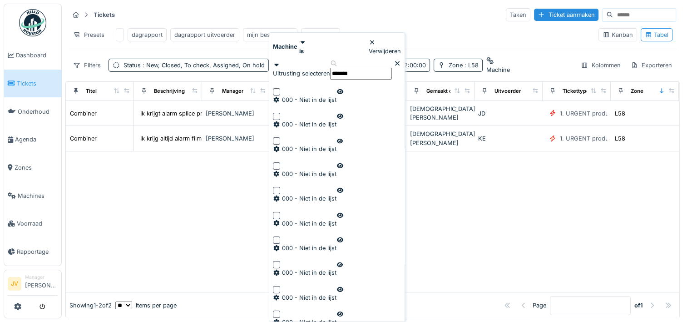
type input "********"
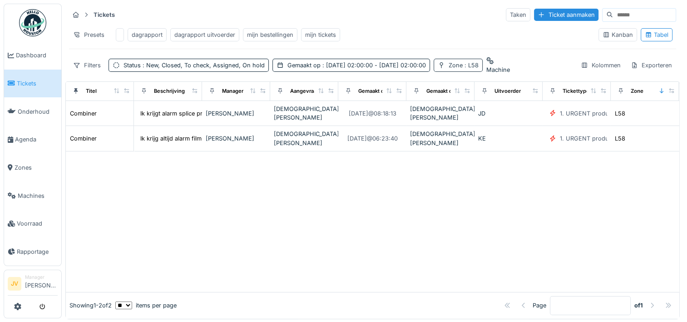
click at [477, 69] on span ": L58" at bounding box center [471, 65] width 16 height 7
click at [506, 65] on div at bounding box center [498, 60] width 24 height 9
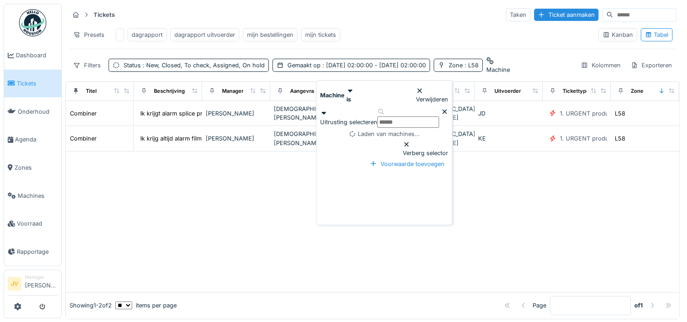
click at [439, 116] on input "text" at bounding box center [408, 121] width 62 height 11
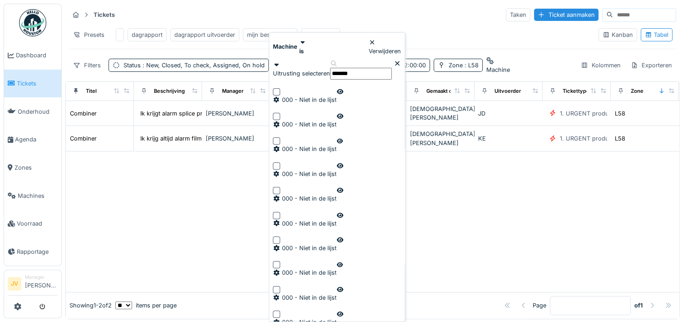
click at [392, 68] on input "*******" at bounding box center [361, 73] width 62 height 11
type input "******"
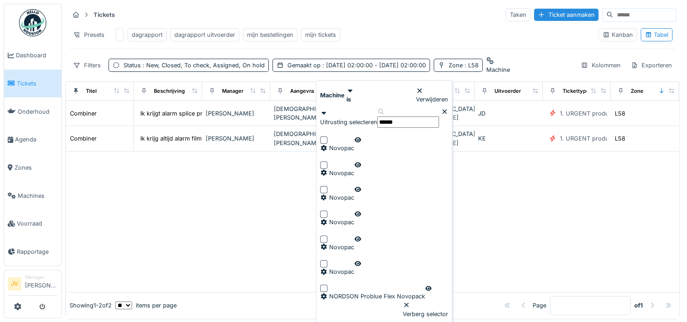
click at [432, 17] on div "Tickets Taken Ticket aanmaken" at bounding box center [372, 14] width 607 height 15
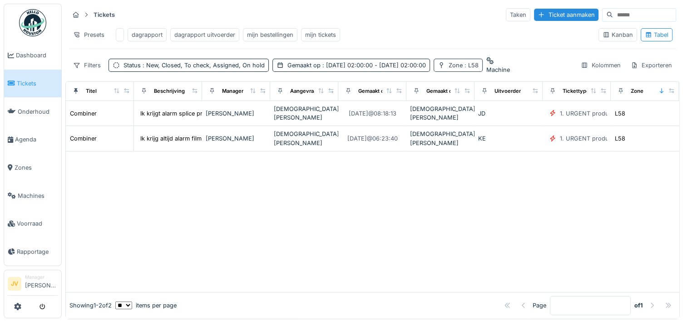
click at [483, 72] on div "Zone : L58" at bounding box center [458, 65] width 49 height 13
click at [475, 126] on div "Uitrusting selecteren" at bounding box center [479, 133] width 57 height 17
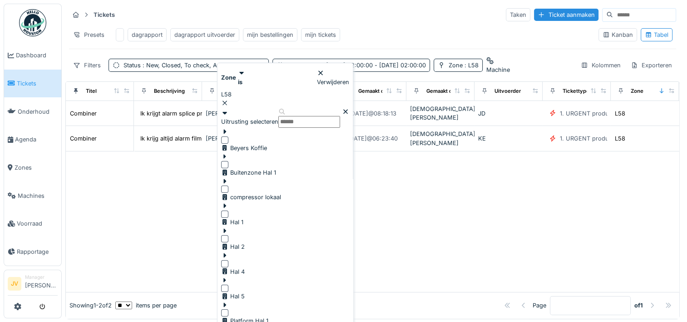
click at [228, 203] on icon at bounding box center [224, 206] width 7 height 6
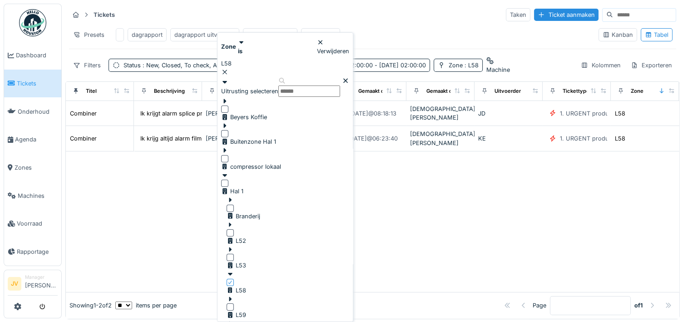
click at [240, 270] on div at bounding box center [237, 274] width 20 height 9
click at [234, 271] on icon at bounding box center [230, 274] width 7 height 6
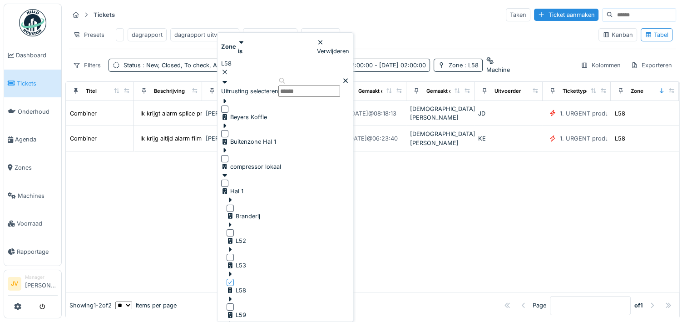
click at [232, 272] on icon at bounding box center [230, 274] width 3 height 5
click at [234, 271] on icon at bounding box center [230, 274] width 7 height 6
click at [233, 280] on icon at bounding box center [230, 282] width 5 height 5
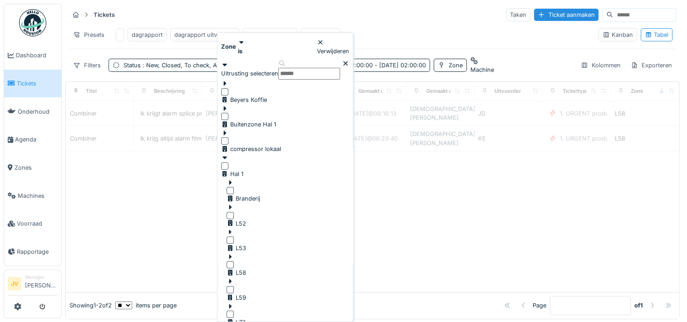
click at [234, 278] on icon at bounding box center [230, 281] width 7 height 6
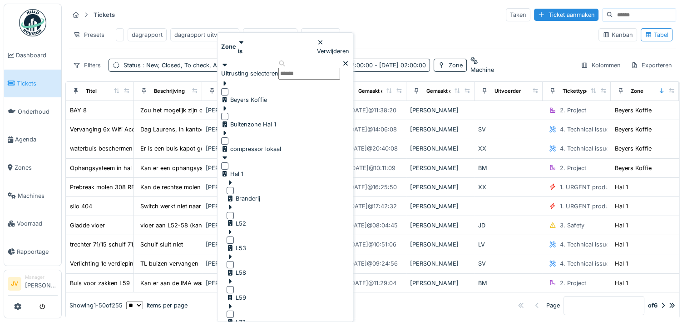
click at [232, 254] on icon at bounding box center [230, 256] width 3 height 5
click at [233, 255] on icon at bounding box center [230, 256] width 5 height 3
click at [232, 254] on icon at bounding box center [230, 256] width 3 height 5
click at [233, 255] on icon at bounding box center [230, 256] width 5 height 3
click at [245, 40] on div "is" at bounding box center [241, 46] width 7 height 17
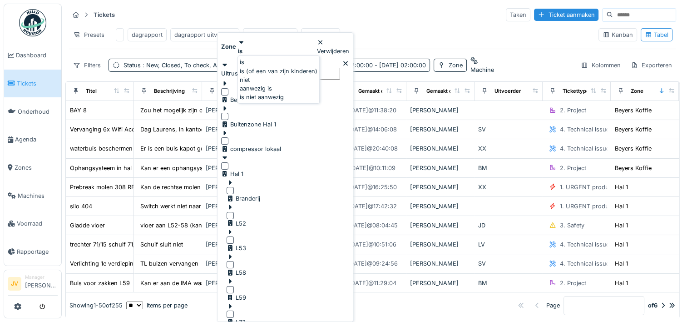
click at [262, 75] on div "is (of een van zijn kinderen)" at bounding box center [279, 71] width 78 height 9
click at [232, 254] on icon at bounding box center [230, 256] width 3 height 5
click at [233, 255] on icon at bounding box center [230, 256] width 5 height 3
click at [234, 261] on div at bounding box center [230, 264] width 7 height 7
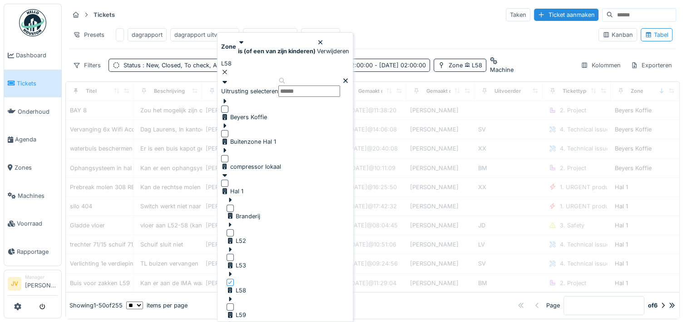
click at [234, 271] on icon at bounding box center [230, 274] width 7 height 6
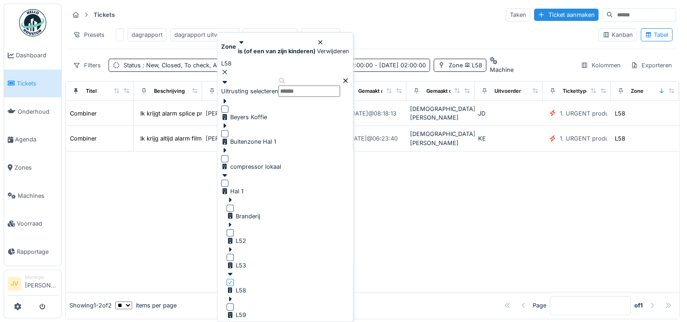
click at [234, 271] on icon at bounding box center [230, 274] width 7 height 6
click at [285, 48] on strong "is (of een van zijn kinderen)" at bounding box center [277, 51] width 78 height 7
click at [262, 66] on div "is" at bounding box center [279, 62] width 78 height 9
click at [433, 23] on hr at bounding box center [372, 23] width 607 height 0
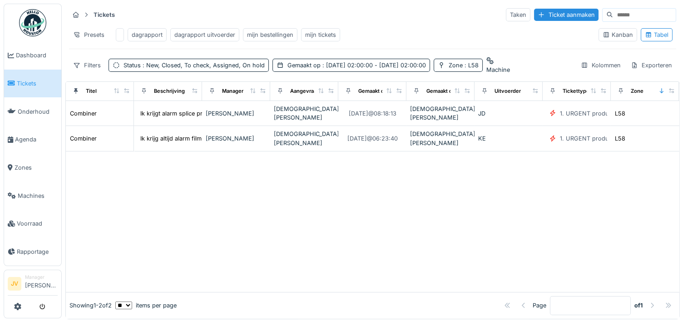
click at [510, 69] on div "Machine" at bounding box center [498, 69] width 24 height 9
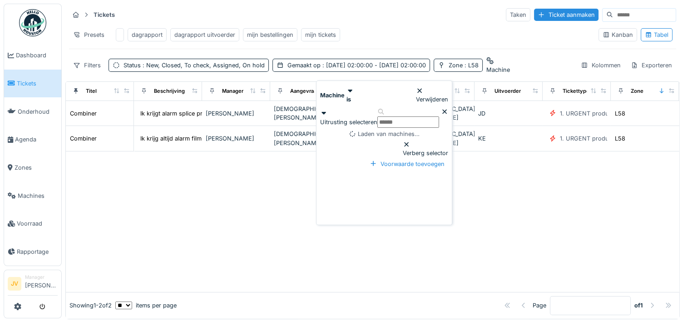
click at [448, 93] on div "Verwijderen" at bounding box center [432, 94] width 32 height 17
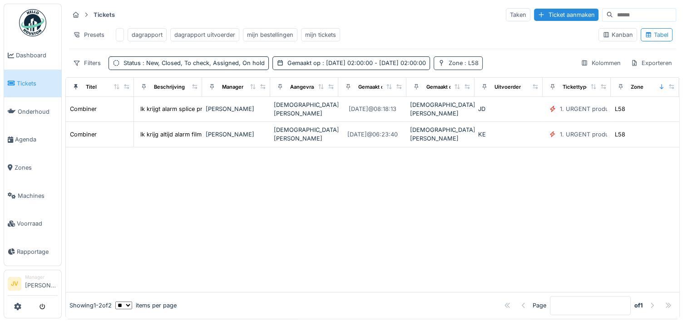
click at [479, 66] on span ": L58" at bounding box center [471, 62] width 16 height 7
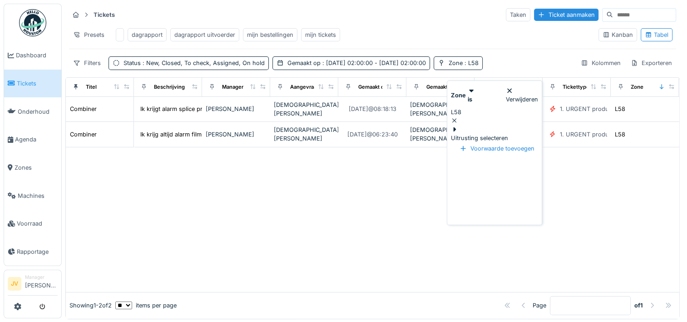
click at [465, 127] on div "Uitrusting selecteren" at bounding box center [479, 133] width 57 height 17
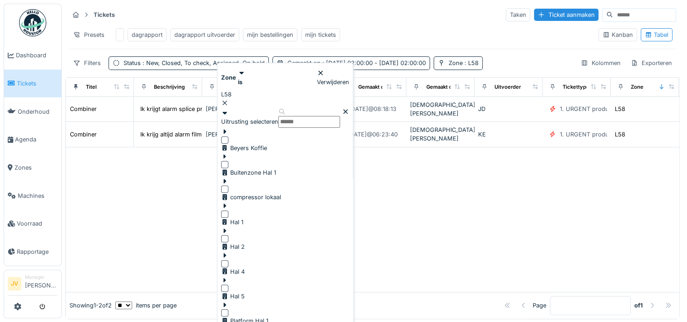
click at [228, 203] on icon at bounding box center [224, 206] width 7 height 6
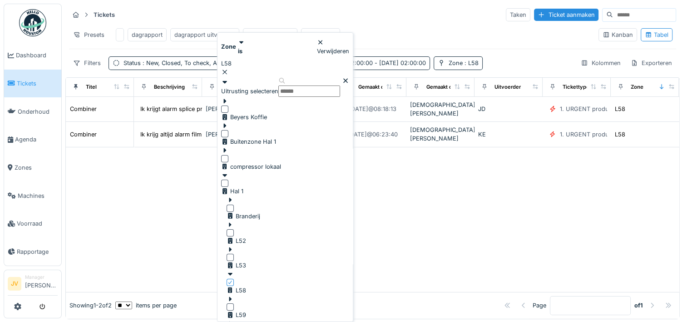
click at [234, 303] on div at bounding box center [230, 306] width 7 height 7
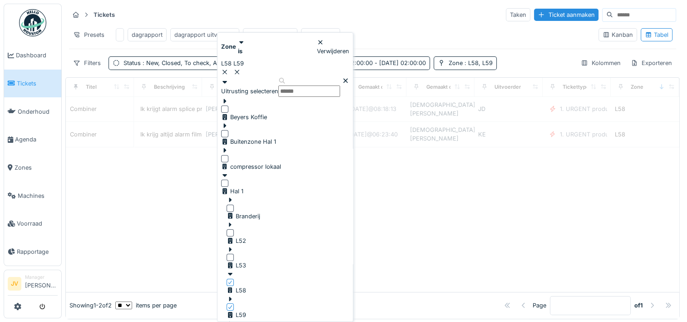
click at [233, 278] on div at bounding box center [230, 282] width 5 height 9
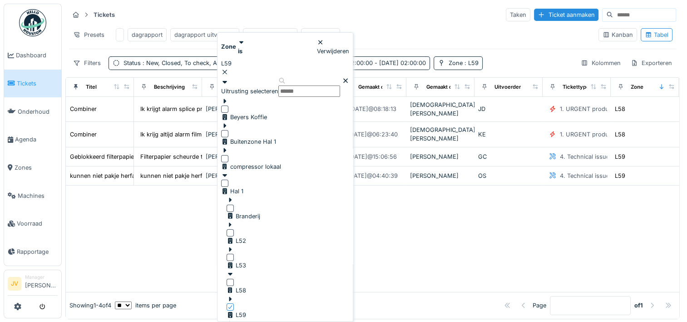
click at [489, 42] on div "Presets dagrapport dagrapport uitvoerder mijn bestellingen mijn tickets" at bounding box center [330, 35] width 522 height 20
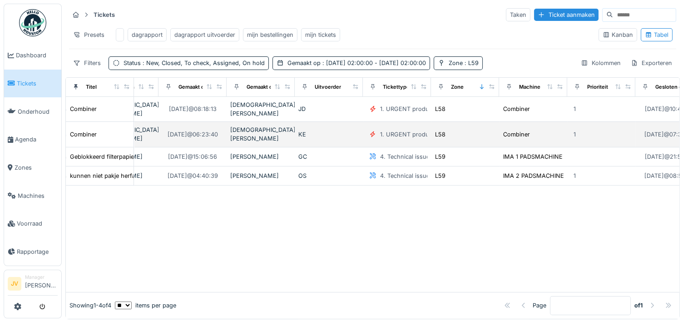
scroll to position [0, 182]
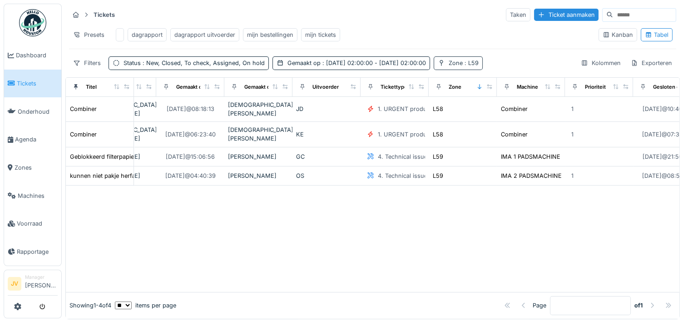
click at [479, 67] on div "Zone : L59" at bounding box center [464, 63] width 30 height 9
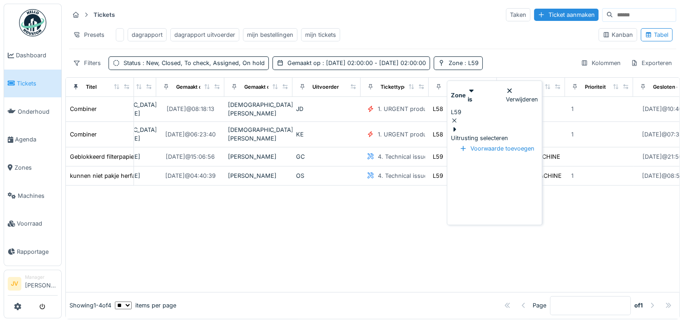
click at [401, 215] on div at bounding box center [373, 238] width 614 height 106
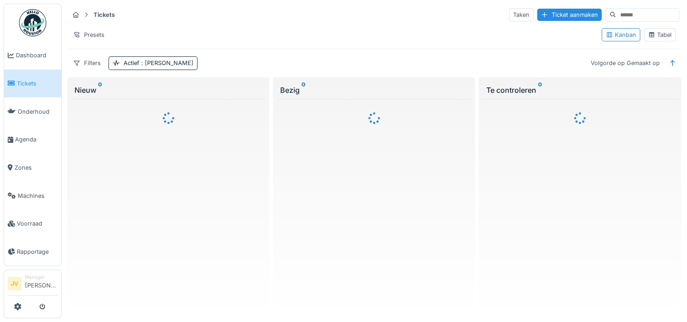
click at [664, 31] on div "Tabel" at bounding box center [660, 34] width 24 height 9
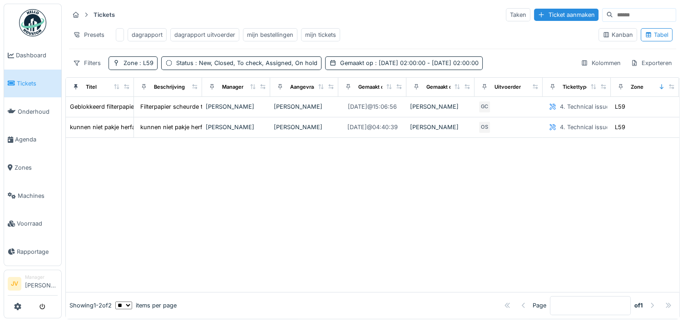
click at [200, 33] on div "dagrapport uitvoerder" at bounding box center [204, 34] width 61 height 9
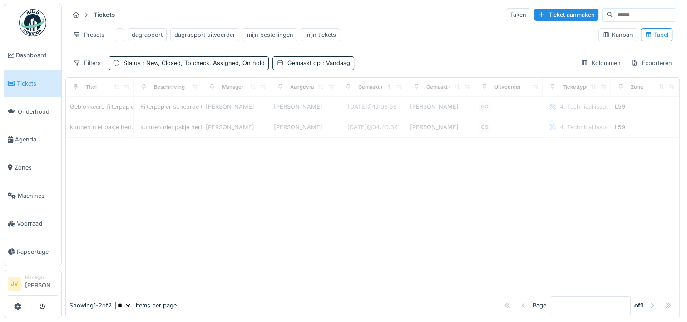
click at [268, 31] on div "mijn bestellingen" at bounding box center [270, 34] width 46 height 9
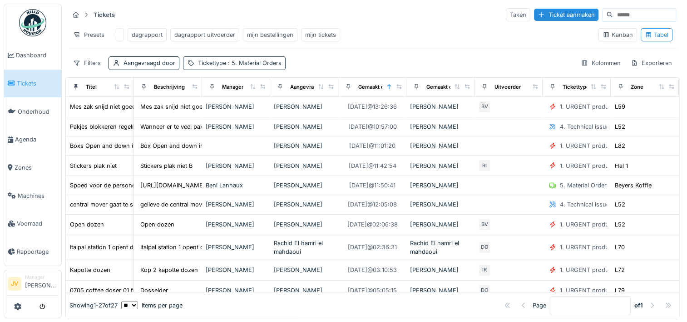
click at [203, 67] on div "Tickettype : 5. Material Orders" at bounding box center [240, 63] width 84 height 9
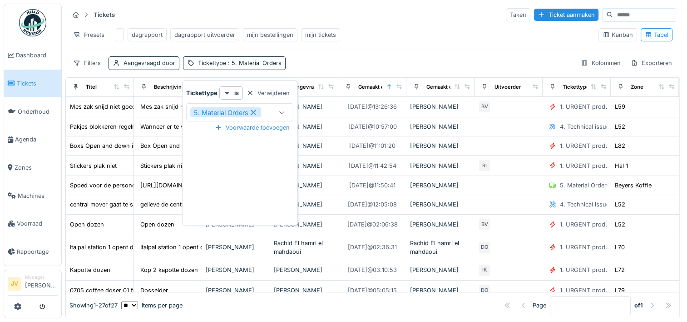
drag, startPoint x: 273, startPoint y: 92, endPoint x: 64, endPoint y: 65, distance: 211.5
click at [272, 92] on div "Verwijderen" at bounding box center [268, 93] width 50 height 12
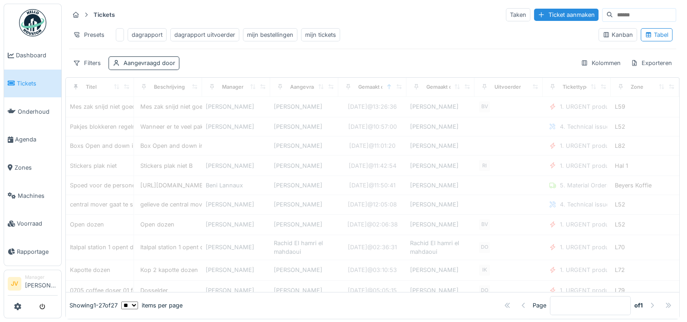
click at [134, 67] on div "Aangevraagd door" at bounding box center [150, 63] width 52 height 9
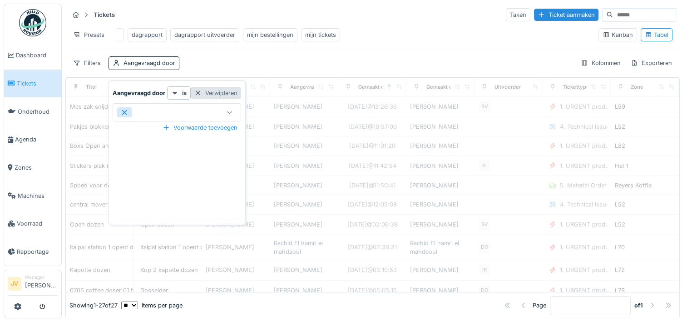
click at [205, 89] on div "Verwijderen" at bounding box center [216, 93] width 50 height 12
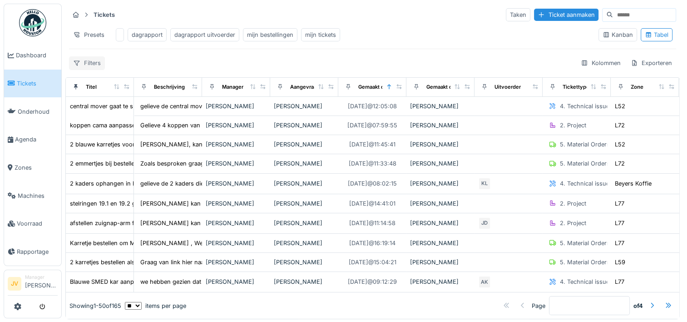
click at [89, 69] on div "Filters" at bounding box center [87, 62] width 36 height 13
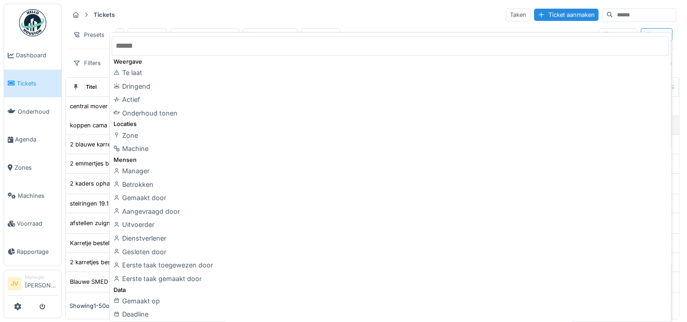
drag, startPoint x: 155, startPoint y: 130, endPoint x: 139, endPoint y: 129, distance: 16.9
click at [154, 131] on div "Zone" at bounding box center [390, 136] width 557 height 14
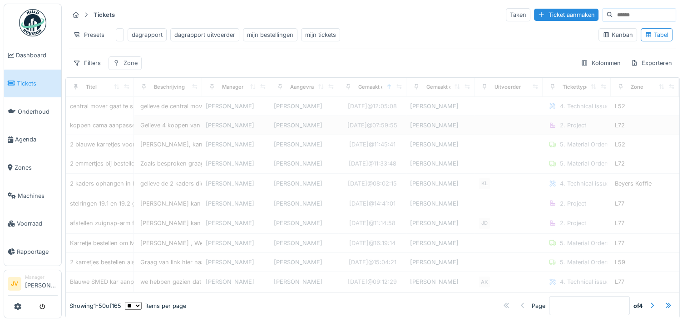
click at [126, 67] on div "Zone" at bounding box center [131, 63] width 14 height 9
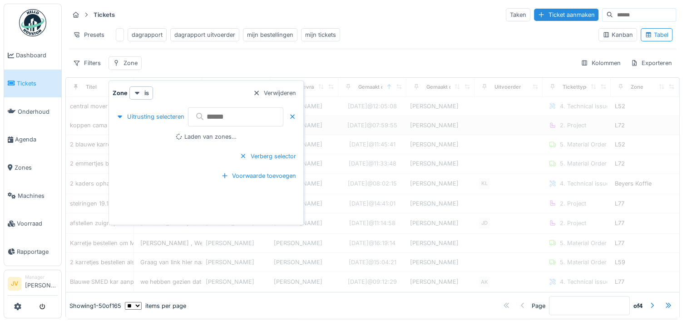
click at [179, 104] on div "Uitrusting selecteren" at bounding box center [206, 116] width 187 height 27
click at [169, 117] on div "Uitrusting selecteren" at bounding box center [150, 116] width 75 height 12
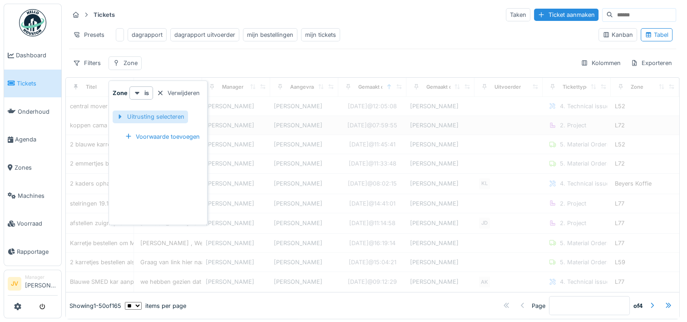
click at [169, 118] on div "Uitrusting selecteren" at bounding box center [150, 116] width 75 height 12
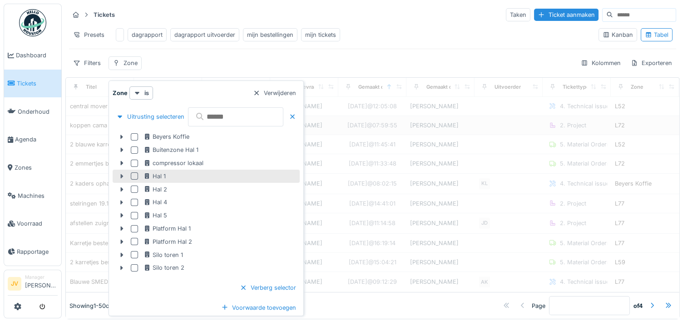
click at [118, 176] on icon at bounding box center [121, 176] width 7 height 6
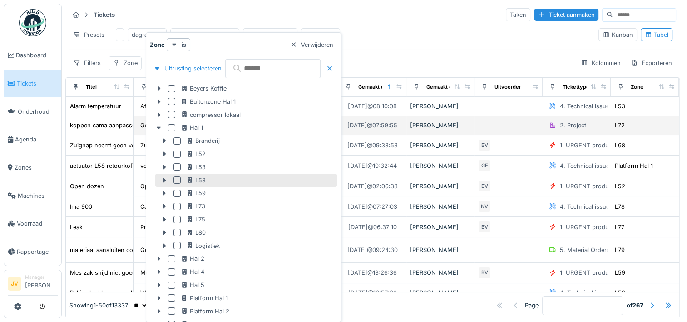
click at [178, 178] on div at bounding box center [176, 179] width 7 height 7
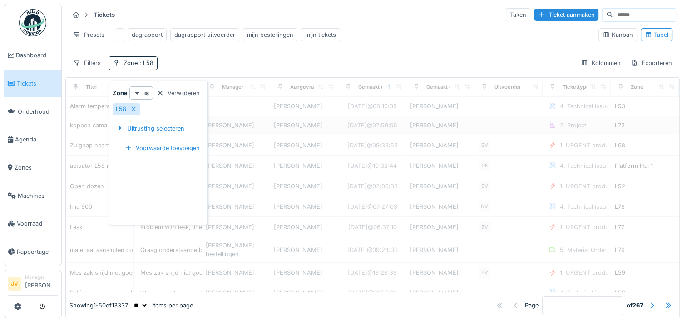
click at [350, 62] on div "Tickets Taken Ticket aanmaken Presets dagrapport dagrapport uitvoerder mijn bes…" at bounding box center [372, 39] width 615 height 70
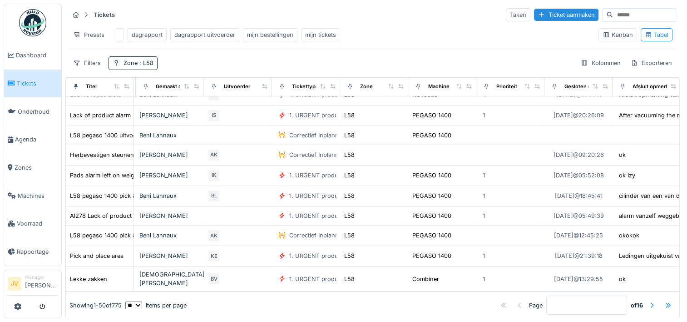
scroll to position [0, 271]
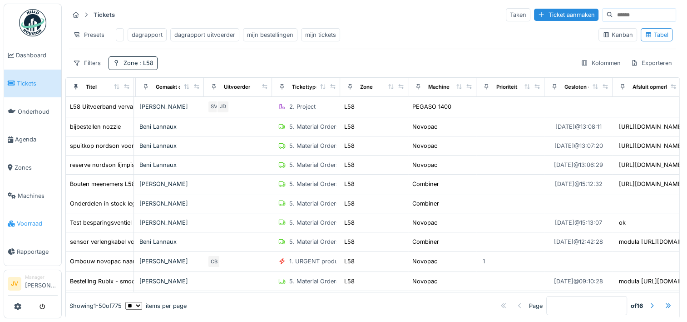
click at [32, 219] on span "Voorraad" at bounding box center [37, 223] width 41 height 9
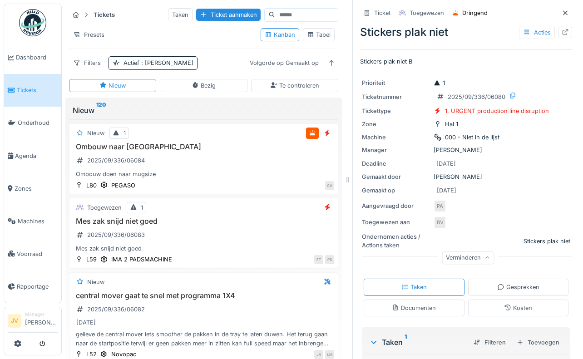
click at [33, 92] on span "Tickets" at bounding box center [37, 90] width 41 height 9
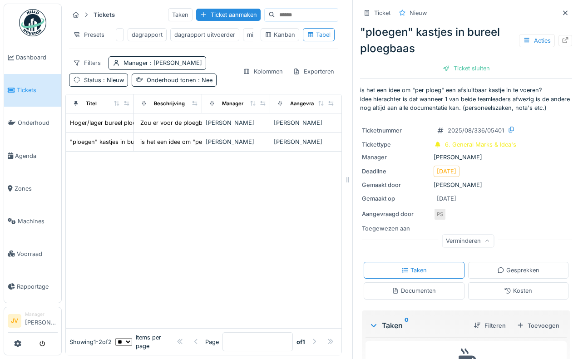
scroll to position [44, 0]
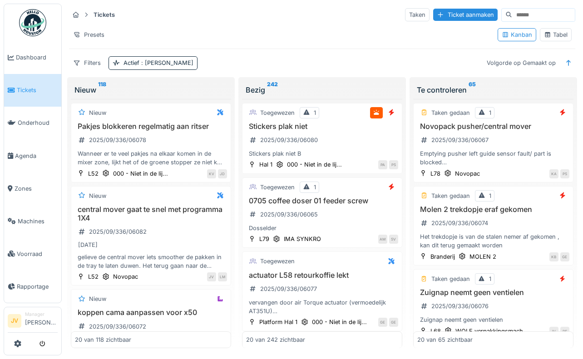
click at [29, 22] on img at bounding box center [32, 22] width 27 height 27
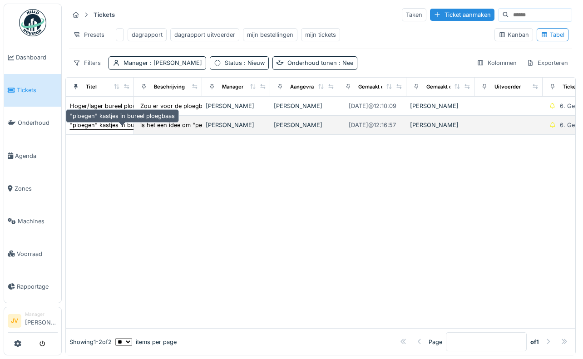
click at [85, 128] on div ""ploegen" kastjes in bureel ploegbaas" at bounding box center [122, 125] width 105 height 9
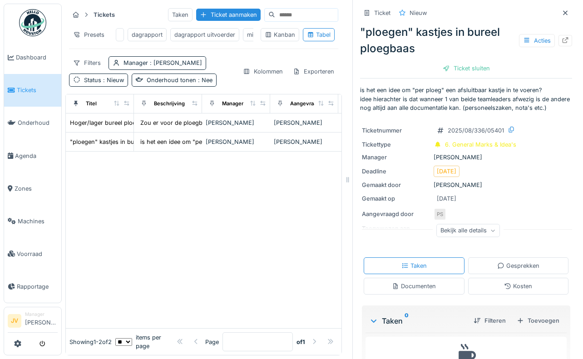
scroll to position [7, 0]
click at [459, 230] on div "Bekijk alle details" at bounding box center [468, 230] width 64 height 13
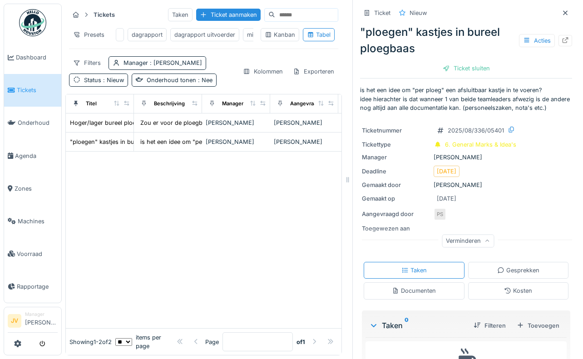
scroll to position [53, 0]
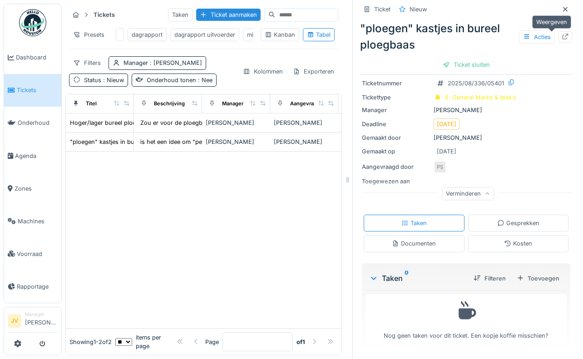
click at [563, 34] on icon at bounding box center [566, 37] width 6 height 6
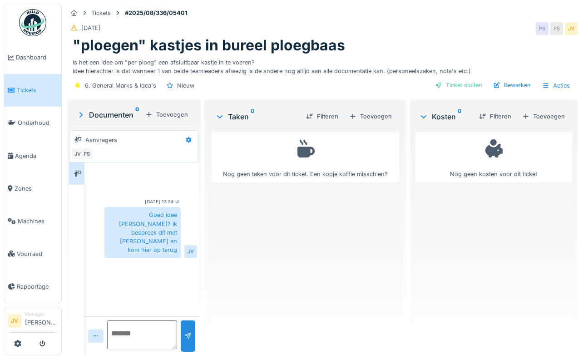
click at [120, 327] on textarea at bounding box center [142, 335] width 70 height 29
click at [116, 332] on textarea "**********" at bounding box center [142, 335] width 70 height 29
click at [137, 346] on textarea "**********" at bounding box center [142, 335] width 70 height 29
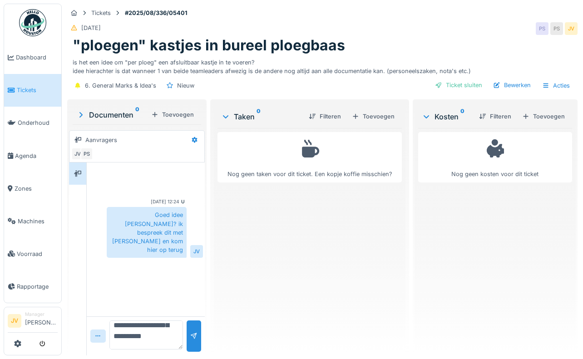
scroll to position [65, 0]
click at [110, 335] on textarea "**********" at bounding box center [146, 335] width 74 height 29
click at [116, 342] on textarea "**********" at bounding box center [146, 335] width 74 height 29
type textarea "**********"
click at [193, 339] on div at bounding box center [193, 336] width 7 height 9
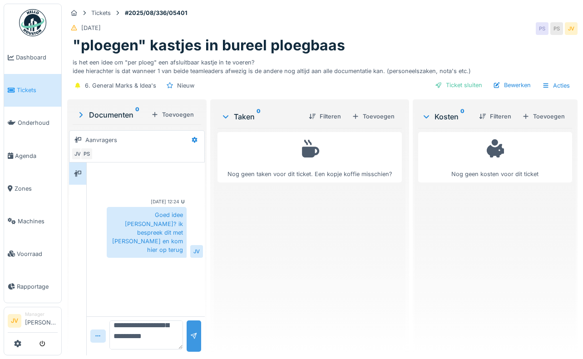
scroll to position [0, 0]
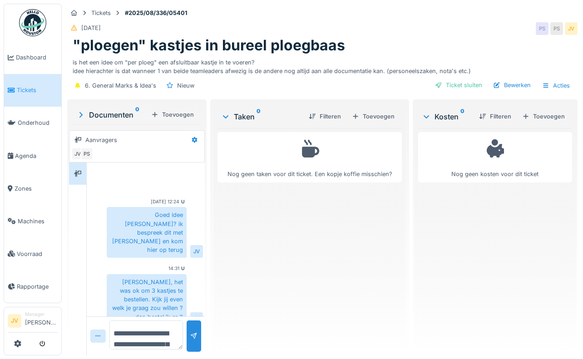
click at [35, 29] on img at bounding box center [32, 22] width 27 height 27
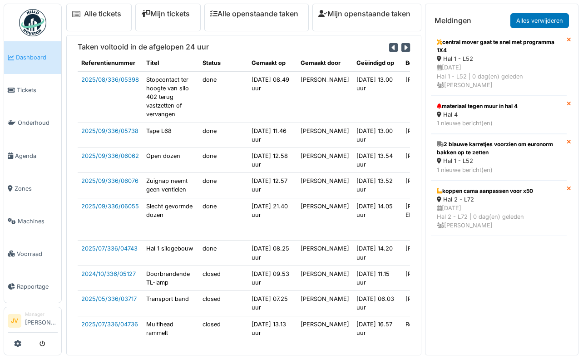
click at [169, 25] on div "Mijn tickets" at bounding box center [167, 18] width 65 height 28
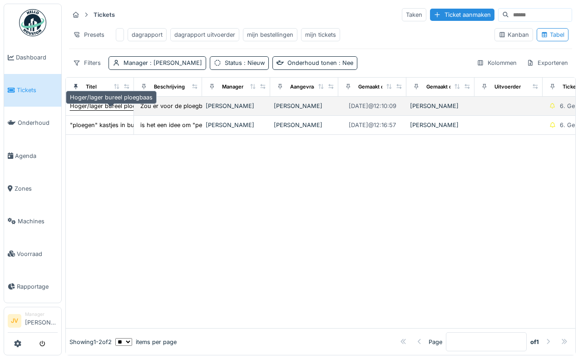
click at [112, 110] on div "Hoger/lager bureel ploegbaas" at bounding box center [111, 106] width 83 height 9
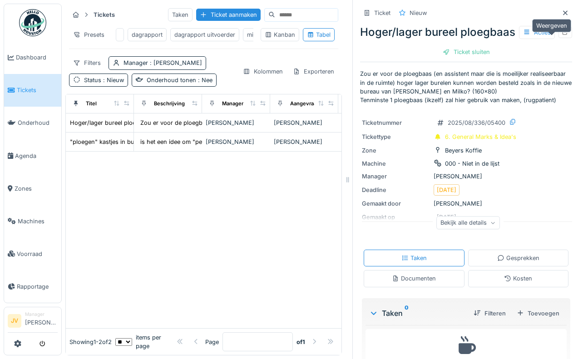
click at [562, 35] on icon at bounding box center [565, 32] width 7 height 6
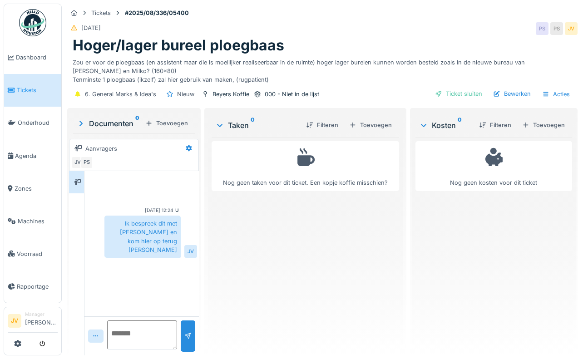
click at [119, 336] on textarea at bounding box center [142, 335] width 70 height 29
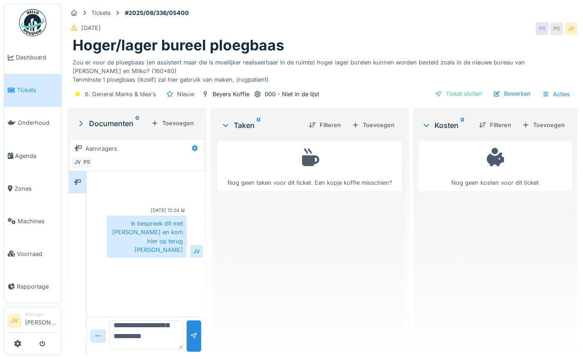
scroll to position [95, 0]
type textarea "**********"
click at [191, 345] on div at bounding box center [194, 336] width 15 height 31
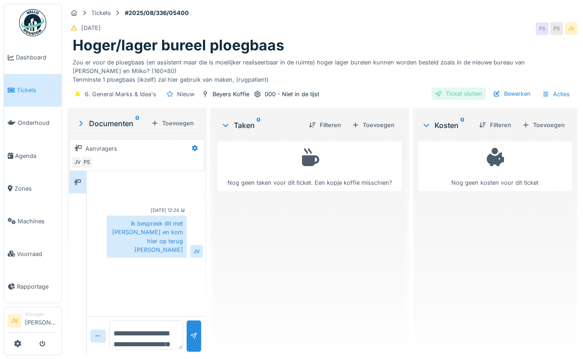
click at [460, 90] on div "Ticket sluiten" at bounding box center [458, 94] width 55 height 12
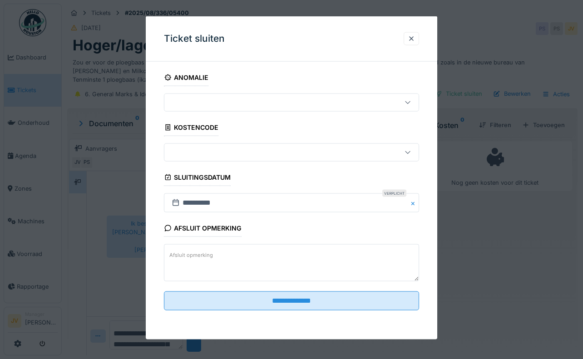
click at [193, 259] on label "Afsluit opmerking" at bounding box center [191, 254] width 47 height 11
click at [193, 259] on textarea "Afsluit opmerking" at bounding box center [291, 262] width 255 height 37
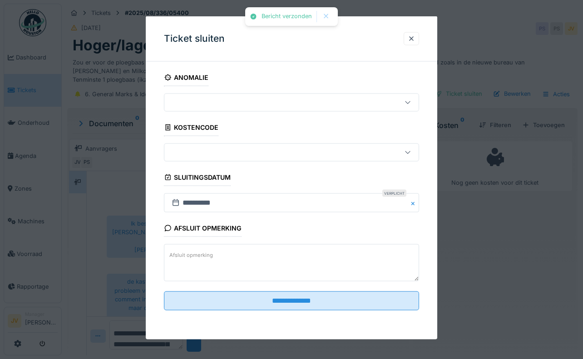
scroll to position [11, 0]
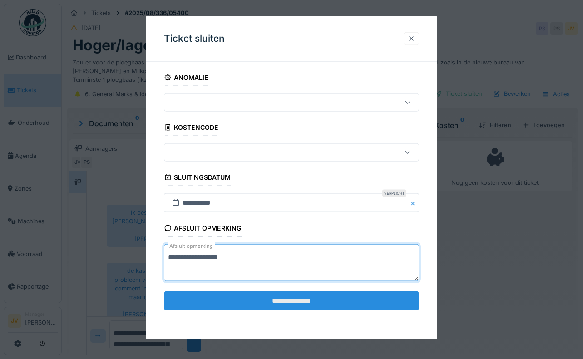
type textarea "**********"
click at [276, 296] on input "**********" at bounding box center [291, 300] width 255 height 19
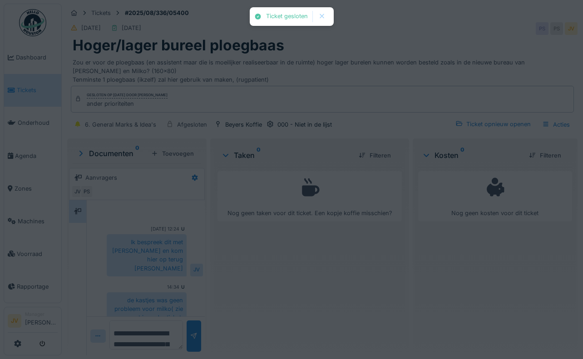
scroll to position [40, 0]
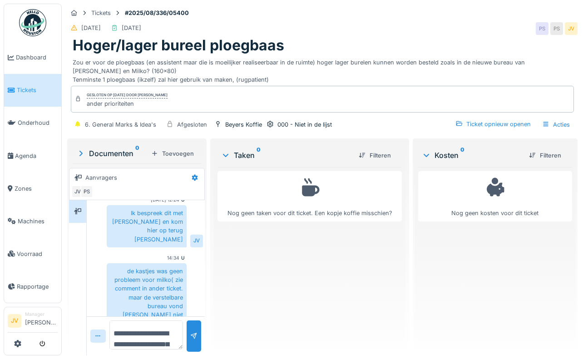
click at [14, 95] on link "Tickets" at bounding box center [32, 90] width 57 height 33
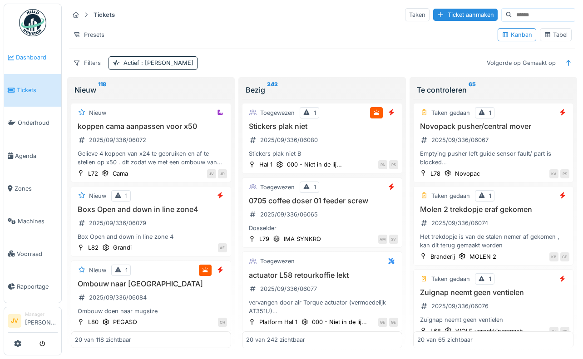
click at [22, 58] on span "Dashboard" at bounding box center [37, 57] width 42 height 9
